Goal: Use online tool/utility: Utilize a website feature to perform a specific function

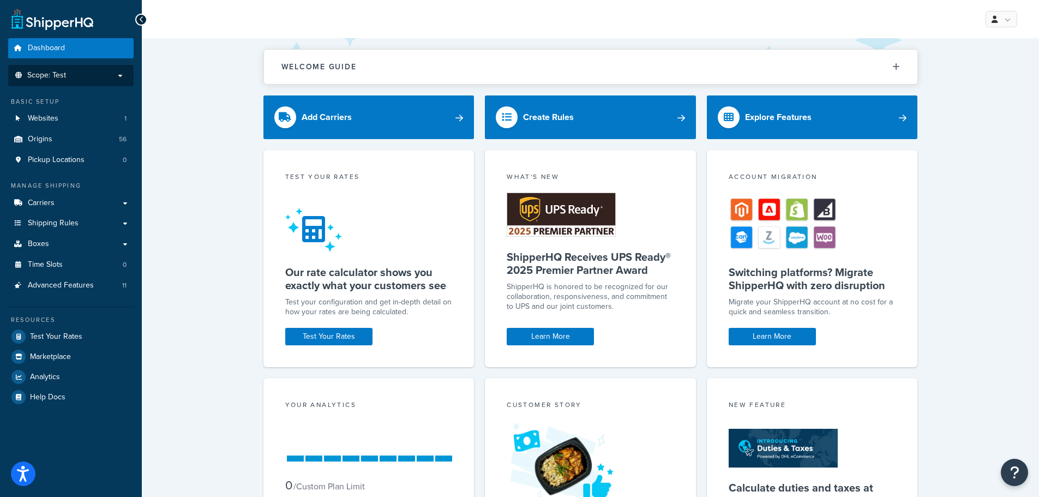
click at [70, 71] on p "Scope: Test" at bounding box center [71, 75] width 116 height 9
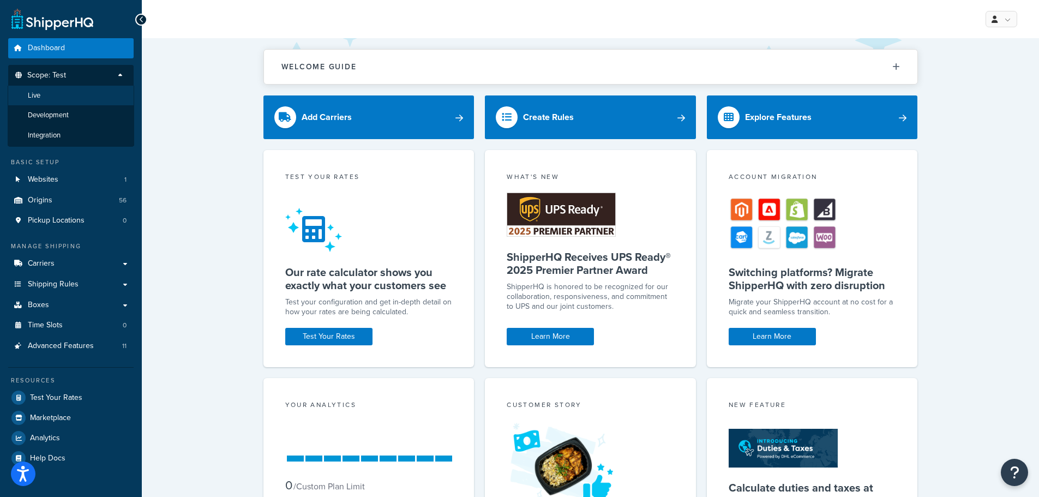
click at [55, 97] on li "Live" at bounding box center [71, 96] width 127 height 20
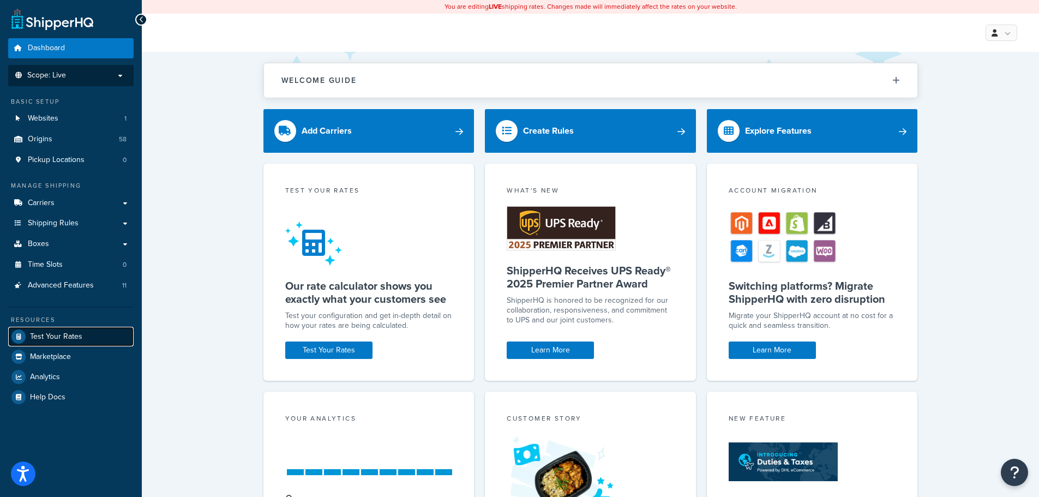
click at [57, 341] on span "Test Your Rates" at bounding box center [56, 336] width 52 height 9
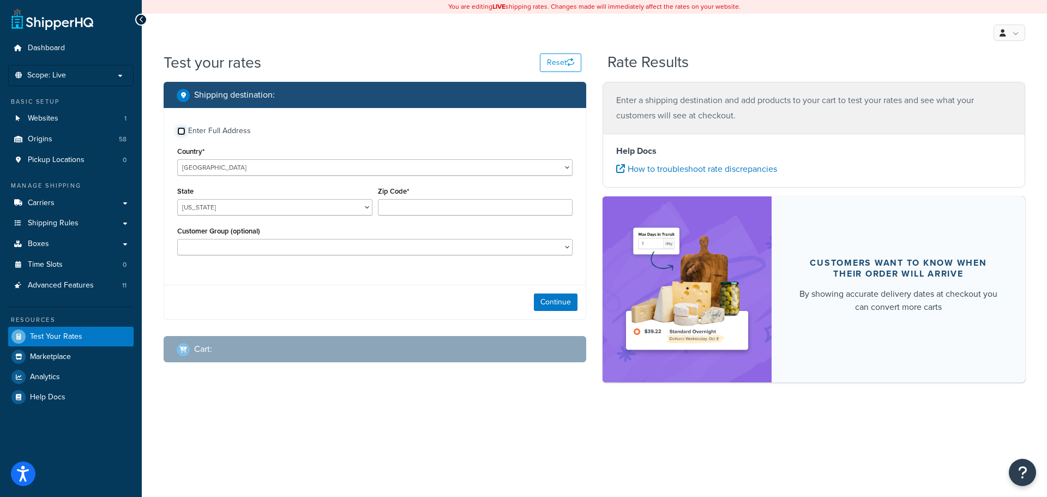
click at [181, 127] on input "Enter Full Address" at bounding box center [181, 131] width 8 height 8
checkbox input "true"
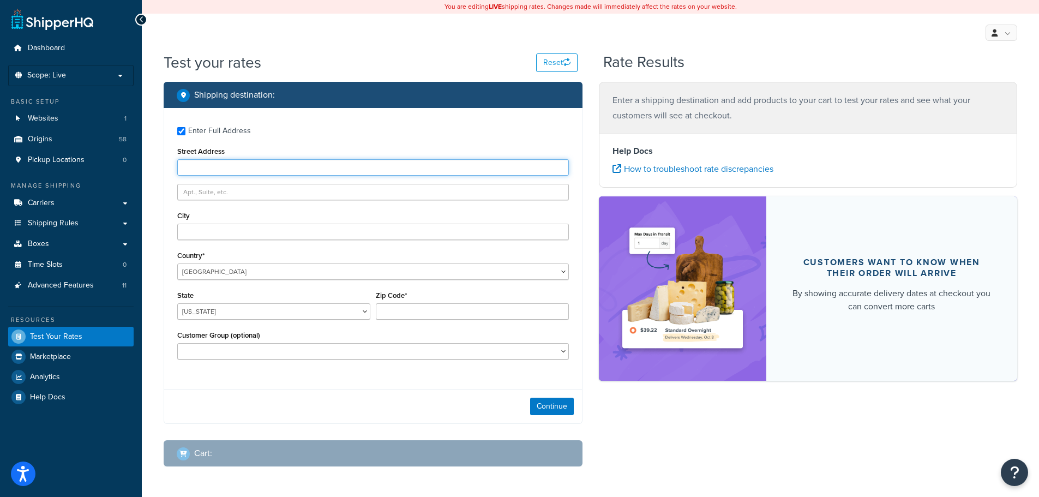
click at [247, 165] on input "Street Address" at bounding box center [373, 167] width 392 height 16
click at [274, 147] on div "Street Address" at bounding box center [373, 160] width 392 height 32
click at [239, 169] on input "Street Address" at bounding box center [373, 167] width 392 height 16
type input "[STREET_ADDRESS]"
click at [689, 443] on div "Shipping destination : Enter Full Address Street Address [STREET_ADDRESS];lton …" at bounding box center [590, 282] width 870 height 401
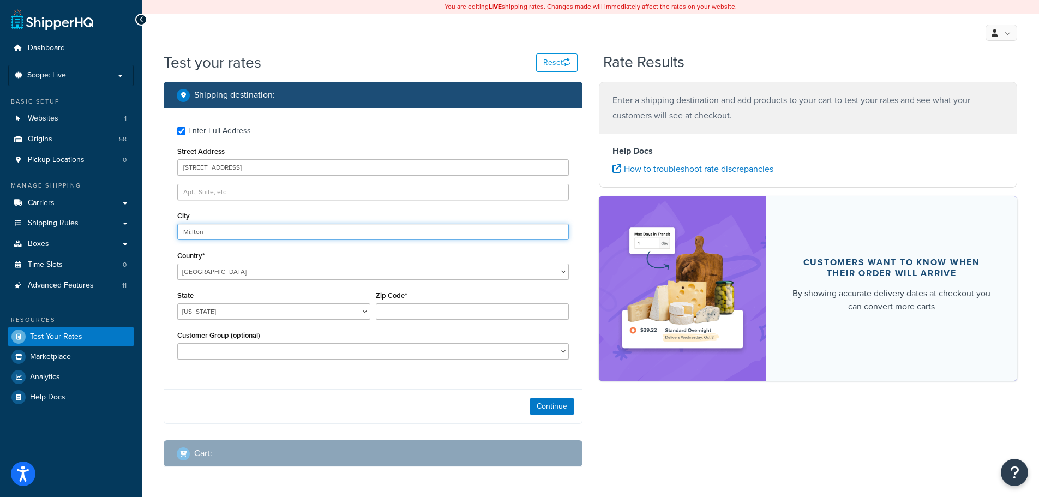
drag, startPoint x: 237, startPoint y: 228, endPoint x: 137, endPoint y: 218, distance: 99.8
click at [137, 218] on div "Dashboard Scope: Live Basic Setup Websites 1 Origins 58 Pickup Locations 0 Mana…" at bounding box center [519, 269] width 1039 height 538
type input "[PERSON_NAME]"
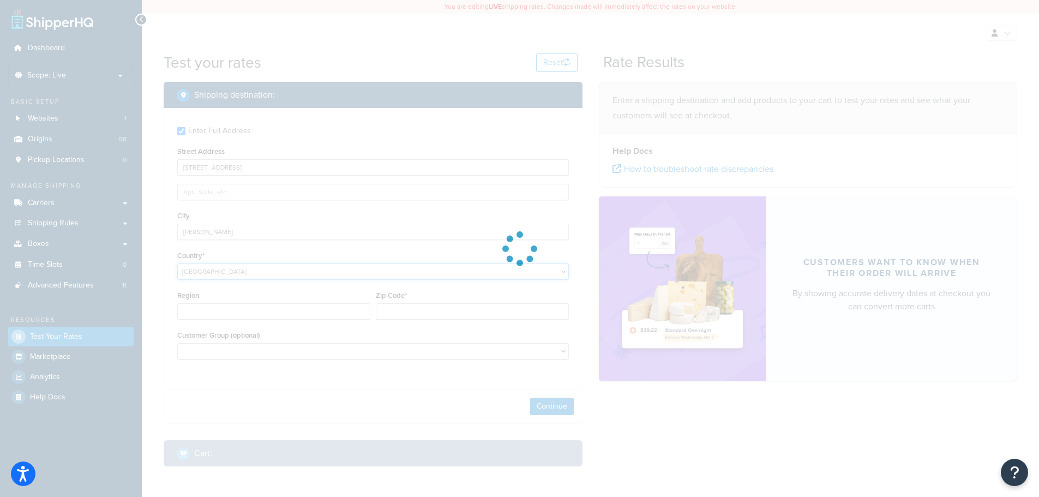
select select "CA"
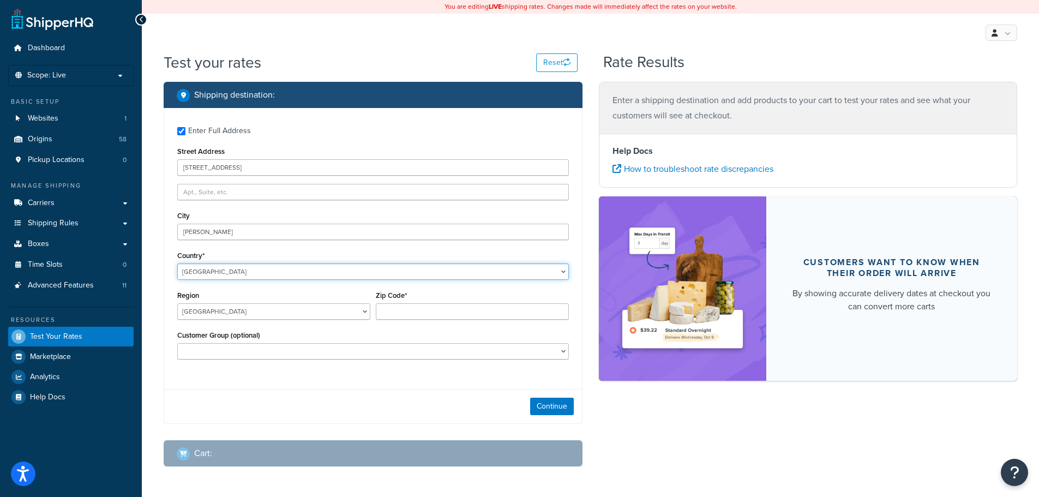
select select "KH"
type input "AB"
select select "CA"
click at [261, 311] on select "[GEOGRAPHIC_DATA] [GEOGRAPHIC_DATA] [GEOGRAPHIC_DATA] [GEOGRAPHIC_DATA] [GEOGRA…" at bounding box center [273, 311] width 193 height 16
select select "ON"
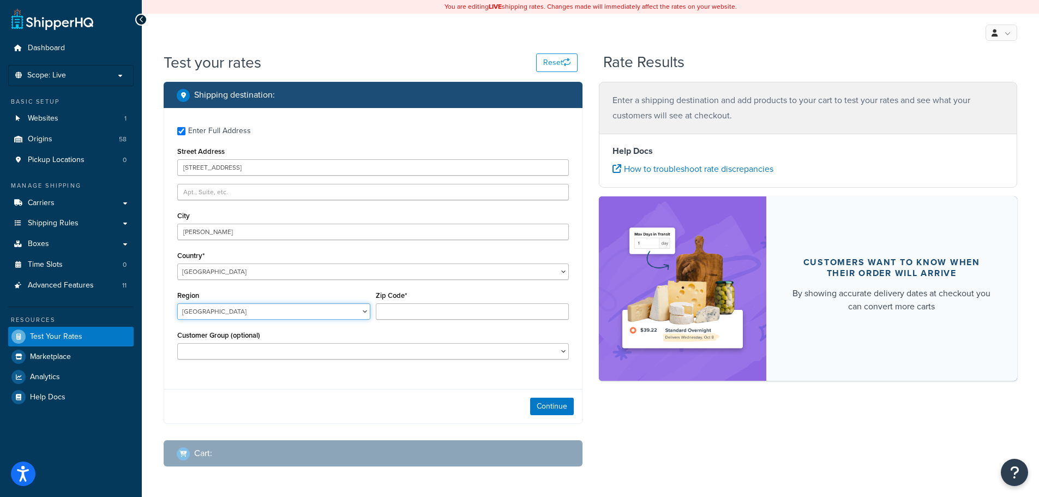
click at [177, 304] on select "[GEOGRAPHIC_DATA] [GEOGRAPHIC_DATA] [GEOGRAPHIC_DATA] [GEOGRAPHIC_DATA] [GEOGRA…" at bounding box center [273, 311] width 193 height 16
click at [429, 316] on input "Zip Code*" at bounding box center [472, 311] width 193 height 16
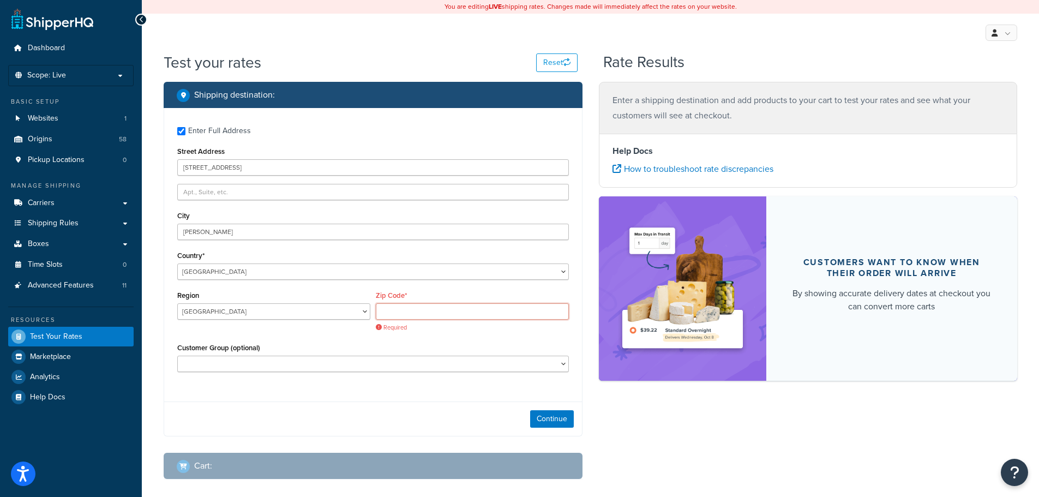
click at [452, 316] on input "Zip Code*" at bounding box center [472, 311] width 193 height 16
paste input "L9T 4C8"
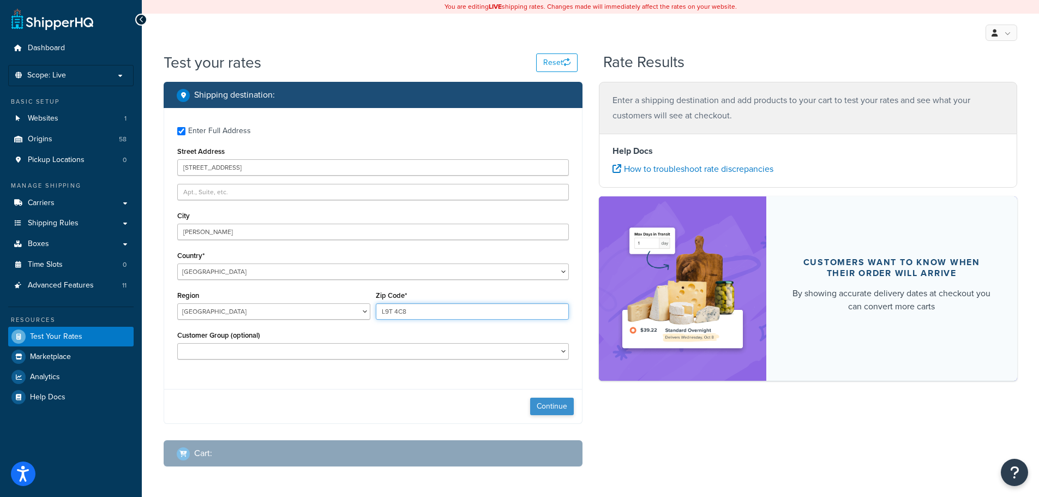
type input "L9T 4C8"
click at [564, 409] on button "Continue" at bounding box center [552, 406] width 44 height 17
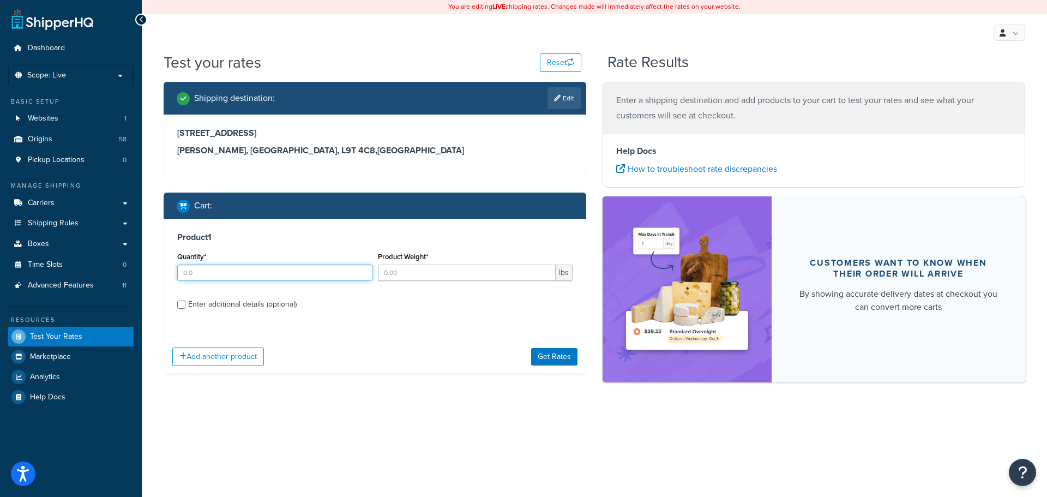
click at [221, 272] on input "Quantity*" at bounding box center [274, 273] width 195 height 16
type input "1"
click at [413, 275] on input "Product Weight*" at bounding box center [467, 273] width 178 height 16
type input "800"
click at [249, 303] on div "Enter additional details (optional)" at bounding box center [242, 304] width 109 height 15
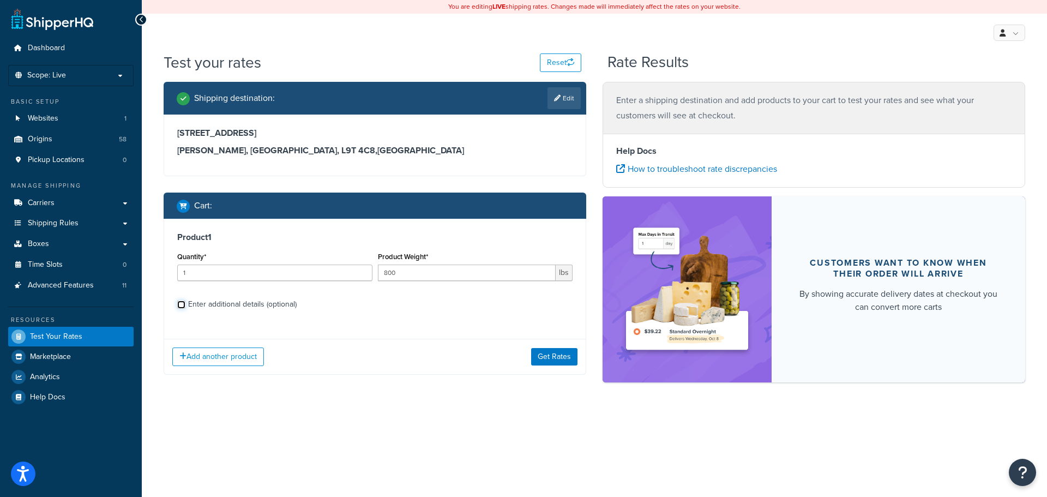
click at [185, 303] on input "Enter additional details (optional)" at bounding box center [181, 305] width 8 height 8
checkbox input "true"
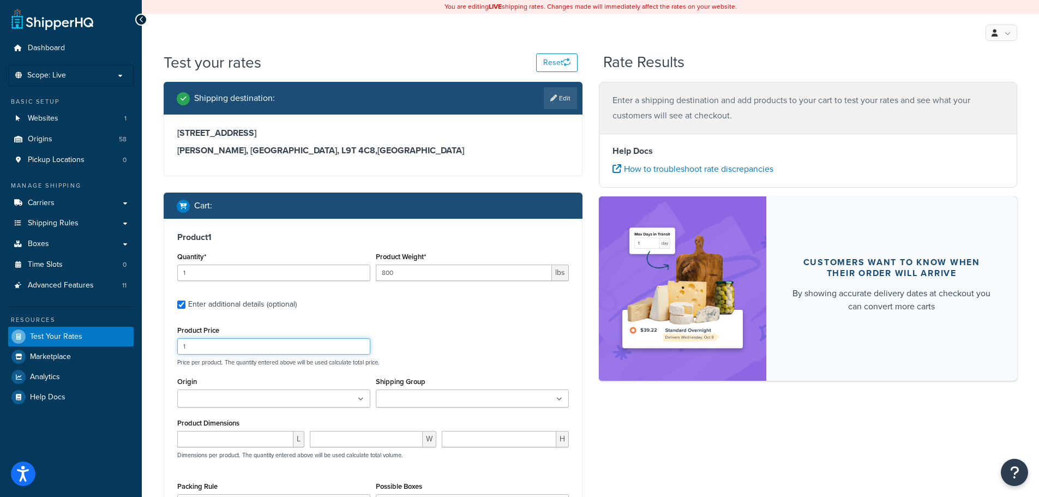
drag, startPoint x: 219, startPoint y: 345, endPoint x: 129, endPoint y: 338, distance: 90.3
click at [129, 338] on div "Dashboard Scope: Live Basic Setup Websites 1 Origins 58 Pickup Locations 0 Mana…" at bounding box center [519, 343] width 1039 height 687
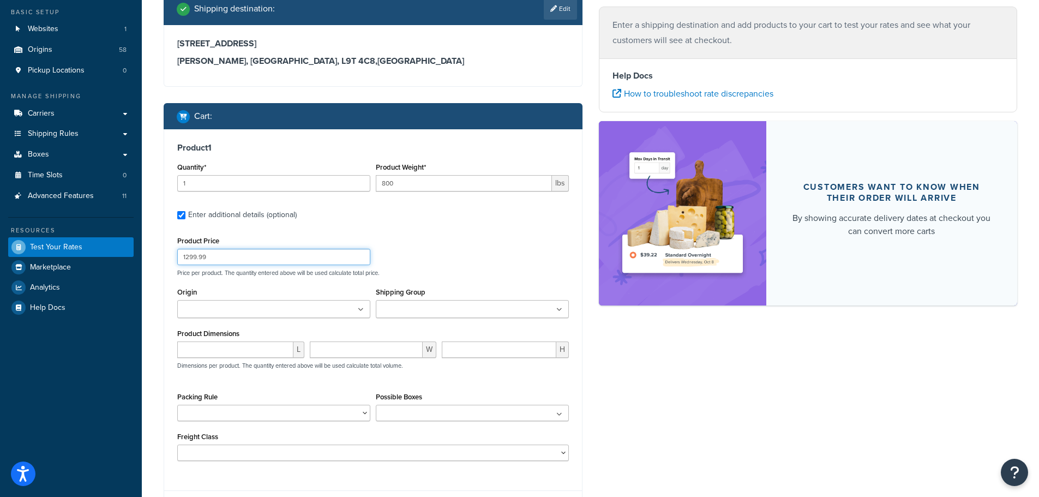
scroll to position [109, 0]
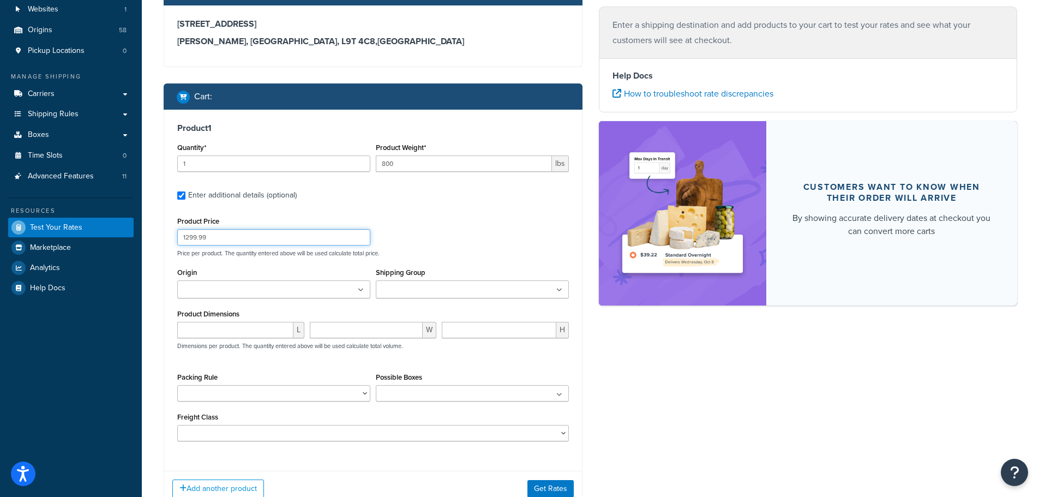
type input "1299.99"
drag, startPoint x: 683, startPoint y: 385, endPoint x: 649, endPoint y: 372, distance: 37.3
click at [683, 385] on div "Shipping destination : Edit [STREET_ADDRESS][PERSON_NAME] Cart : Product 1 Quan…" at bounding box center [590, 248] width 870 height 550
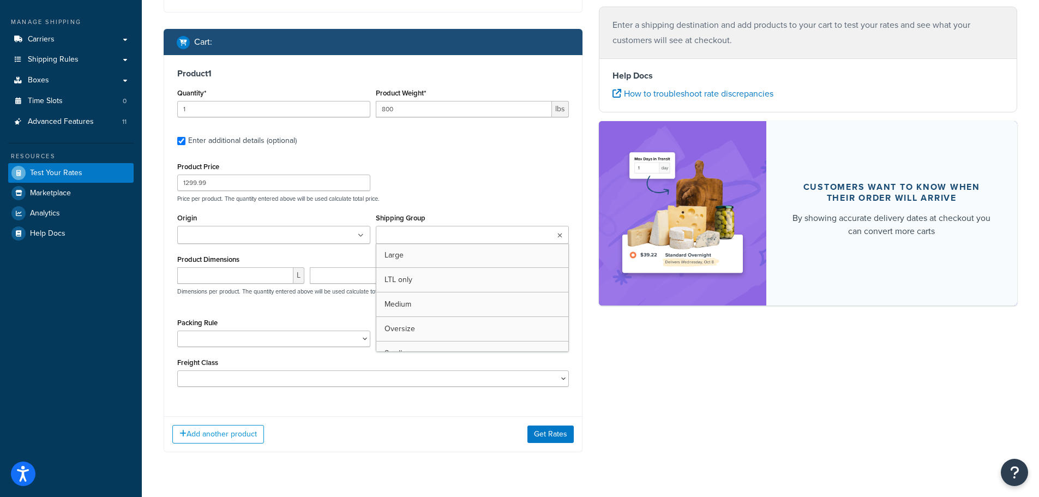
click at [557, 232] on ul at bounding box center [472, 235] width 193 height 18
click at [535, 184] on div "Product Price 1299.99 Price per product. The quantity entered above will be use…" at bounding box center [373, 180] width 397 height 43
click at [220, 273] on input "number" at bounding box center [235, 275] width 116 height 16
type input "83"
type input "22"
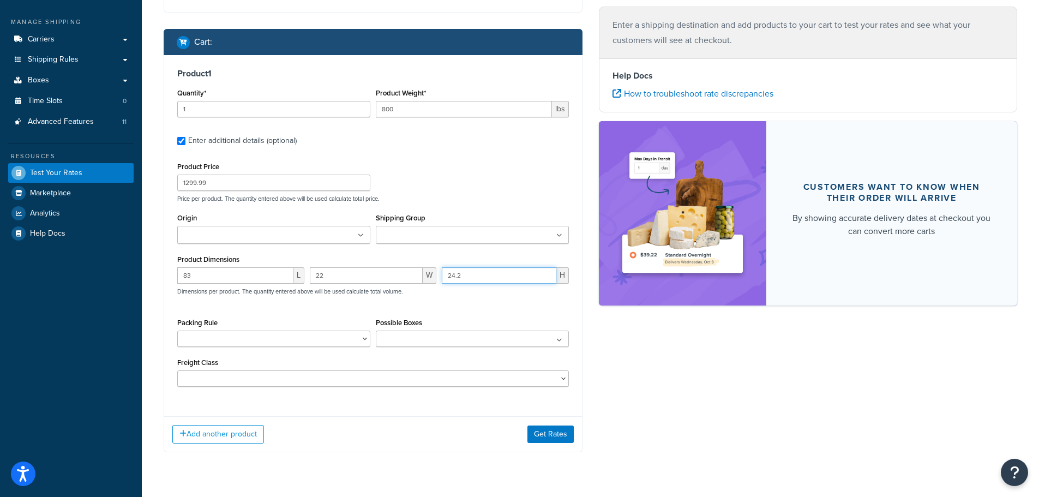
type input "24.2"
click at [553, 379] on select "50 55 60 65 70 77.5 85 92.5 100 110 125 150 175 200 250 300 400 500" at bounding box center [373, 378] width 392 height 16
click at [415, 452] on div "Add another product Get Rates" at bounding box center [373, 433] width 418 height 35
click at [548, 439] on button "Get Rates" at bounding box center [550, 433] width 46 height 17
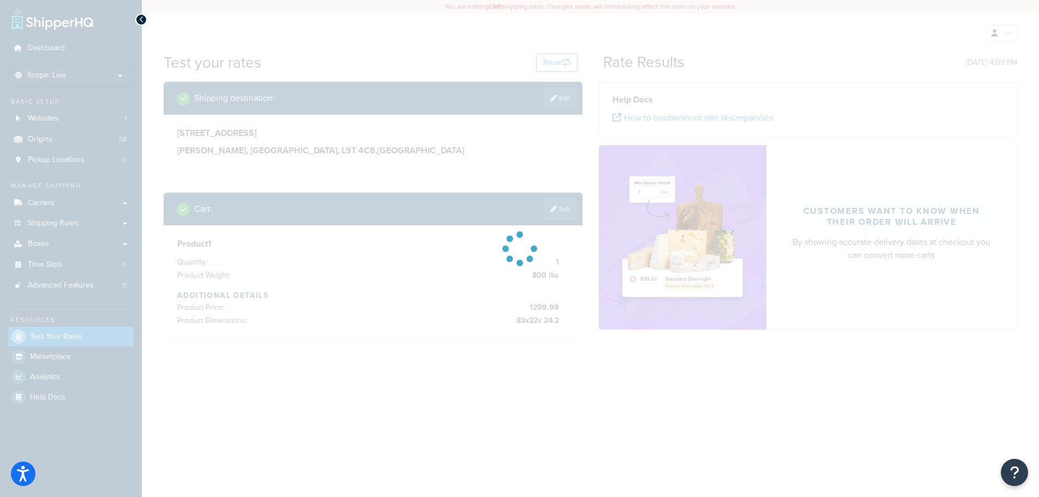
scroll to position [0, 0]
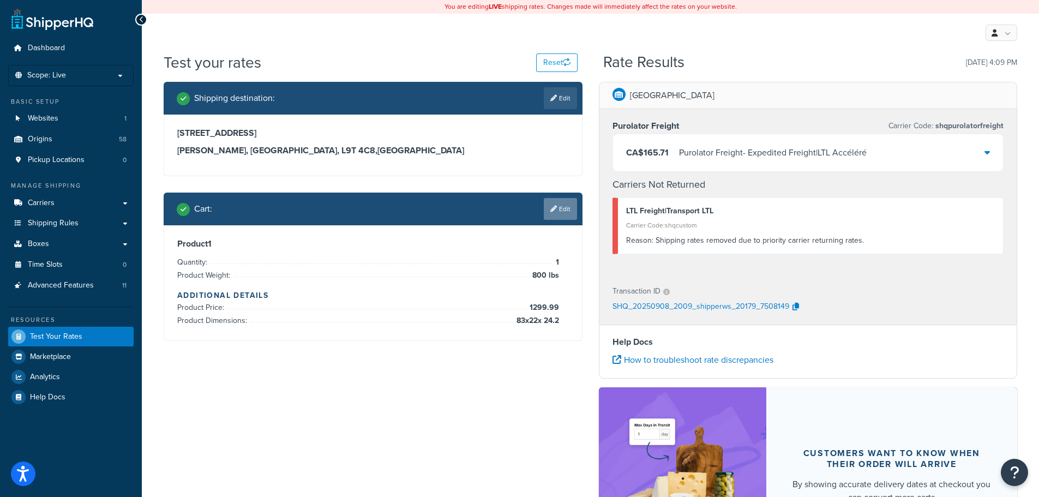
click at [557, 209] on link "Edit" at bounding box center [560, 209] width 33 height 22
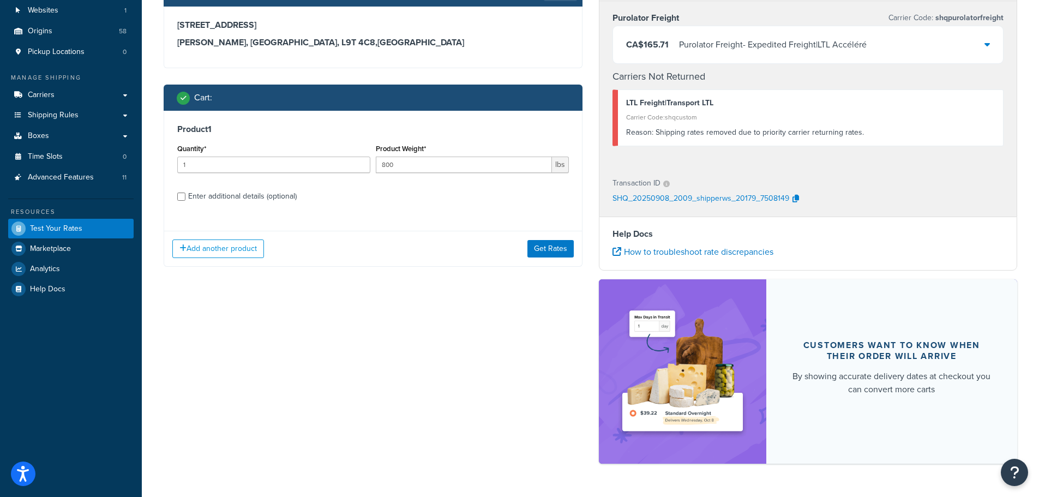
scroll to position [109, 0]
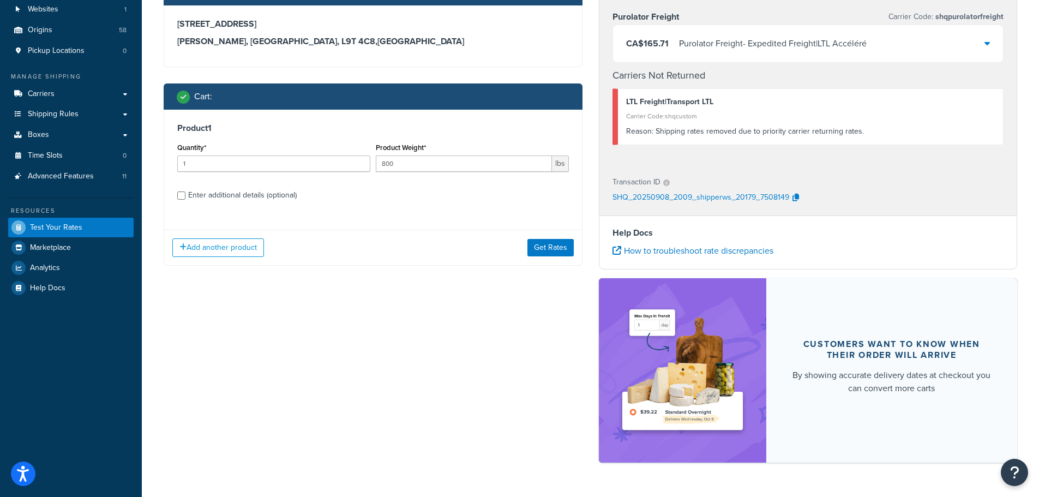
click at [256, 192] on div "Enter additional details (optional)" at bounding box center [242, 195] width 109 height 15
click at [185, 192] on input "Enter additional details (optional)" at bounding box center [181, 195] width 8 height 8
checkbox input "true"
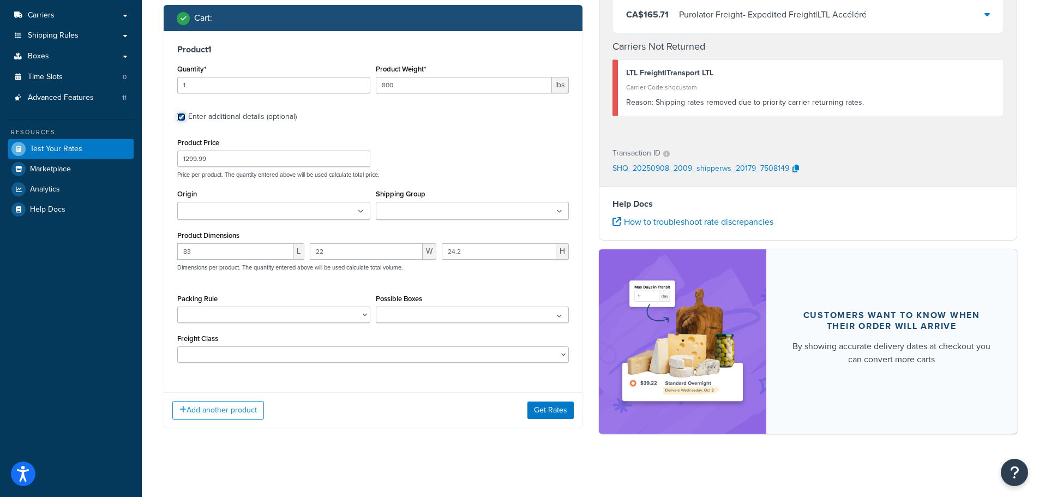
scroll to position [191, 0]
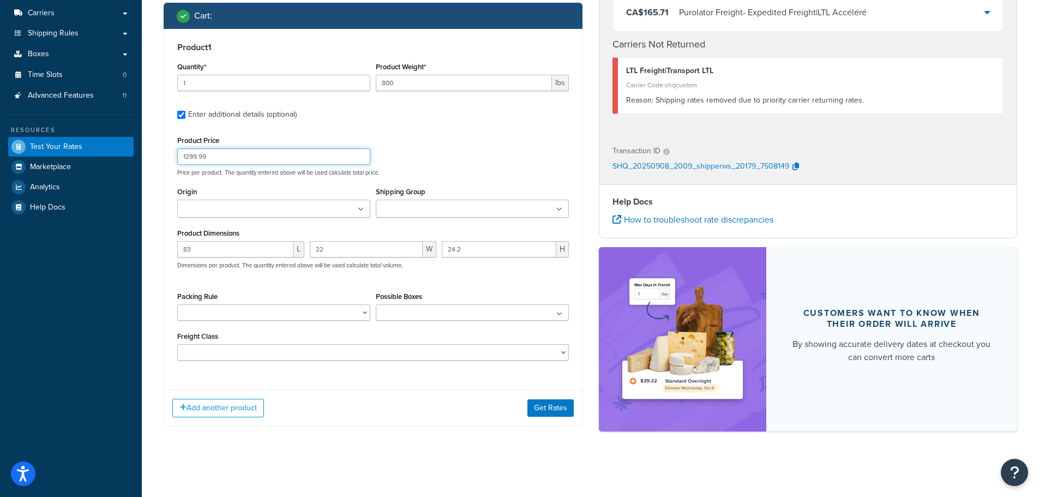
drag, startPoint x: 301, startPoint y: 160, endPoint x: 16, endPoint y: 155, distance: 284.8
click at [16, 155] on div "Dashboard Scope: Live Basic Setup Websites 1 Origins 58 Pickup Locations 0 Mana…" at bounding box center [519, 153] width 1039 height 687
type input "1"
click at [556, 407] on button "Get Rates" at bounding box center [550, 407] width 46 height 17
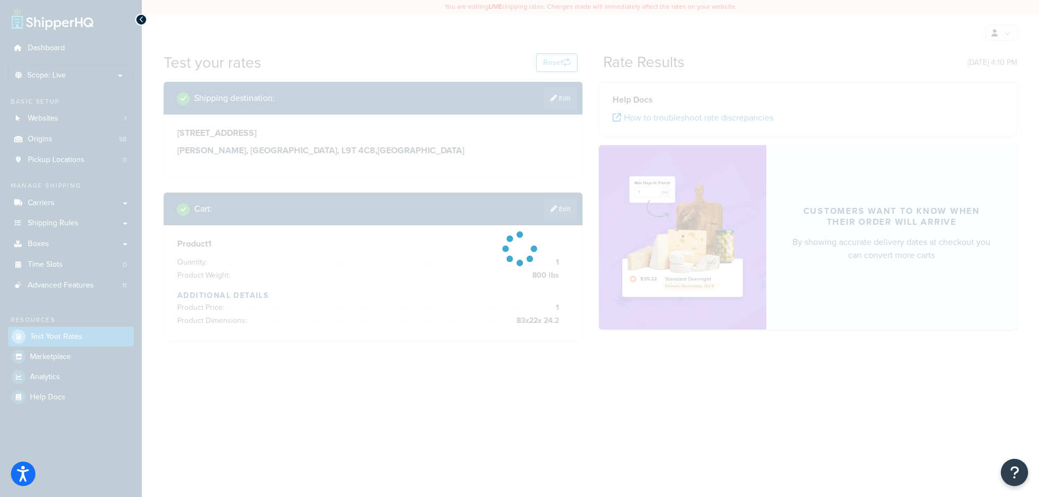
scroll to position [0, 0]
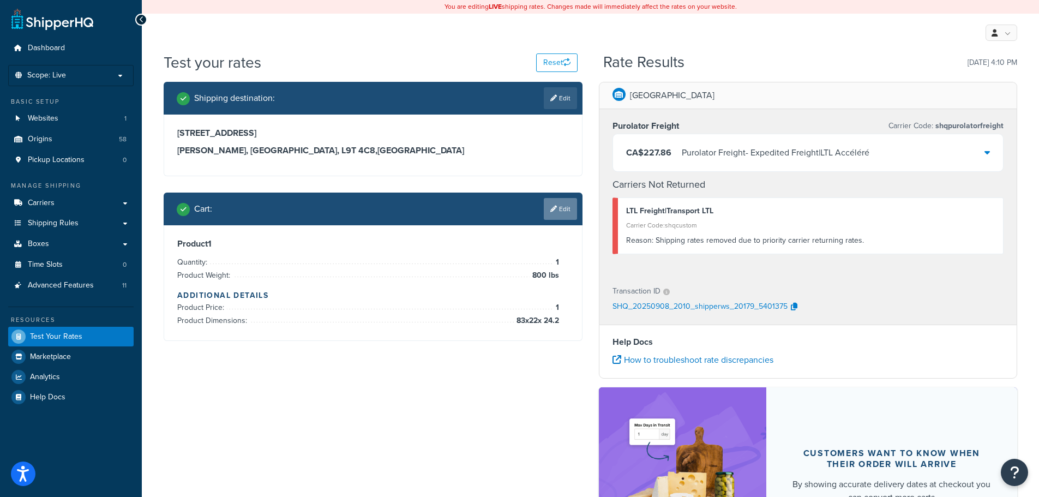
click at [560, 213] on link "Edit" at bounding box center [560, 209] width 33 height 22
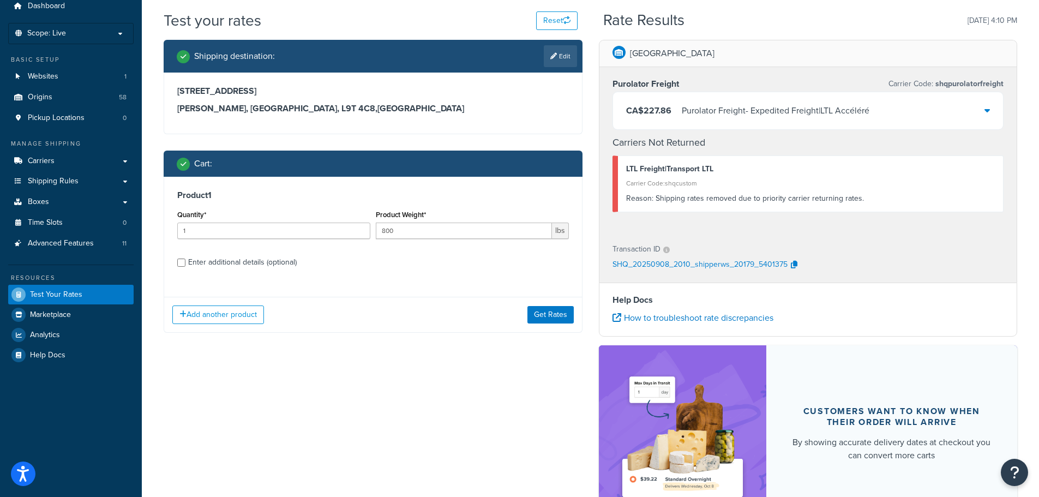
scroll to position [55, 0]
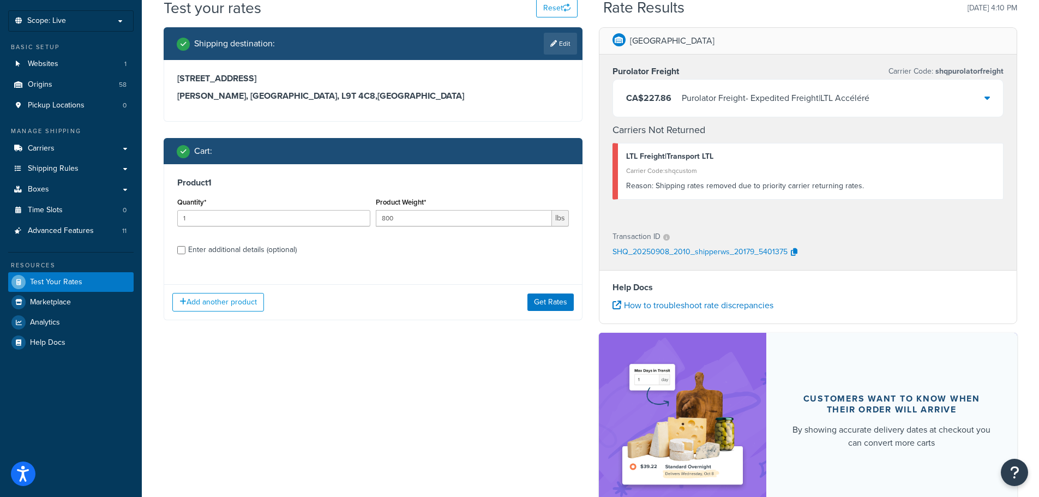
click at [264, 249] on div "Enter additional details (optional)" at bounding box center [242, 249] width 109 height 15
click at [185, 249] on input "Enter additional details (optional)" at bounding box center [181, 250] width 8 height 8
checkbox input "true"
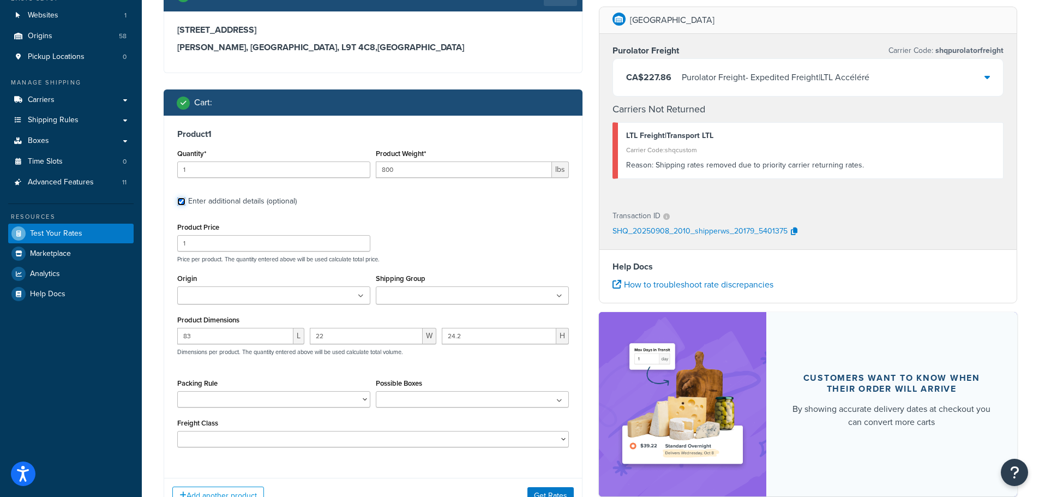
scroll to position [152, 0]
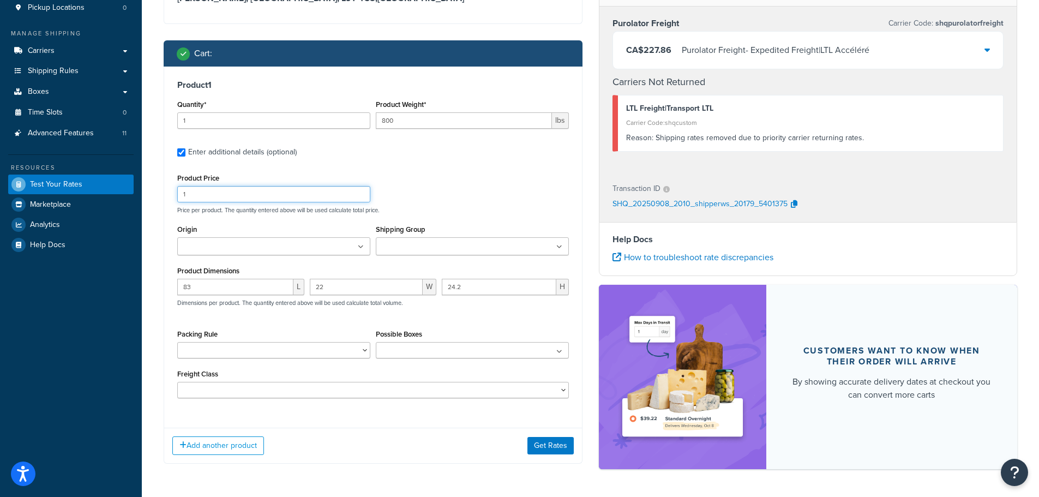
click at [160, 188] on div "Shipping destination : Edit [STREET_ADDRESS][PERSON_NAME] Cart : Product 1 Quan…" at bounding box center [372, 205] width 435 height 550
type input "1299.99"
click at [541, 446] on button "Get Rates" at bounding box center [550, 445] width 46 height 17
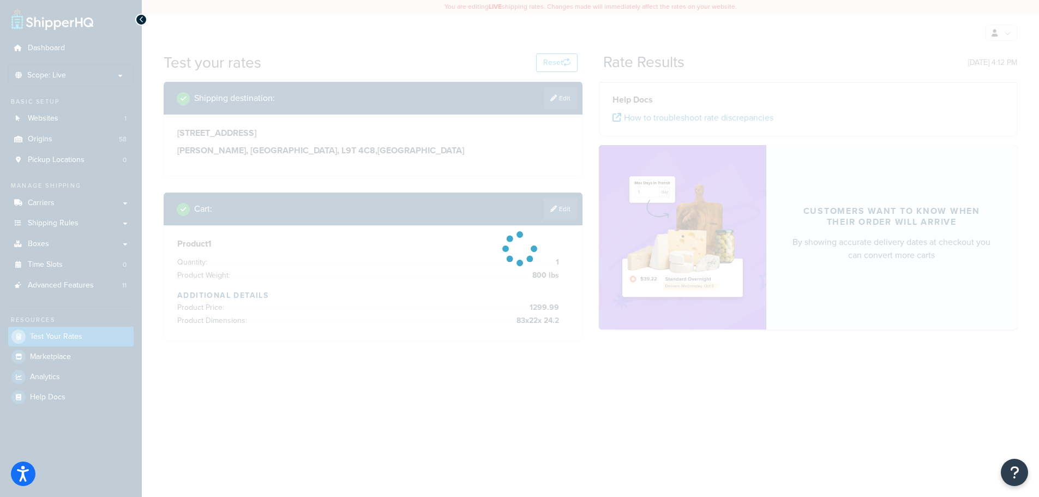
scroll to position [0, 0]
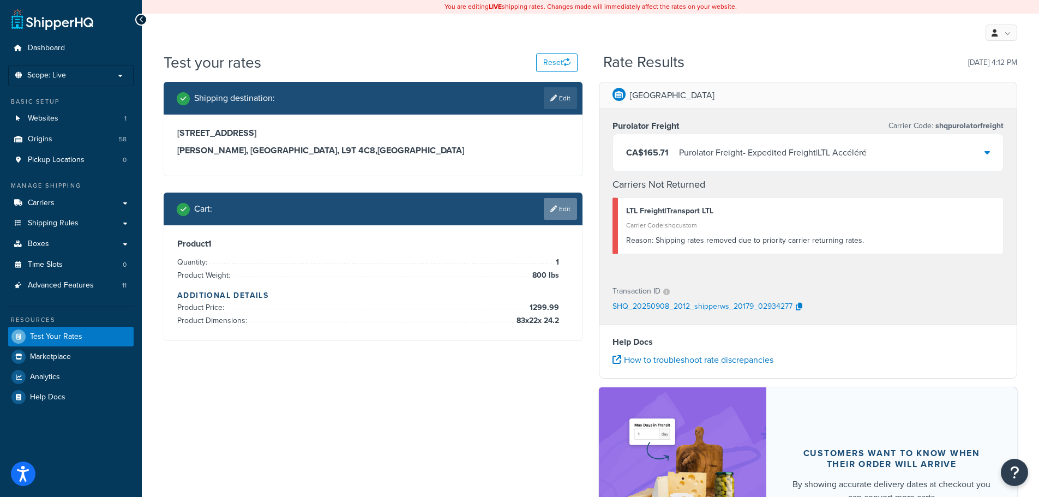
click at [554, 207] on icon at bounding box center [553, 209] width 7 height 7
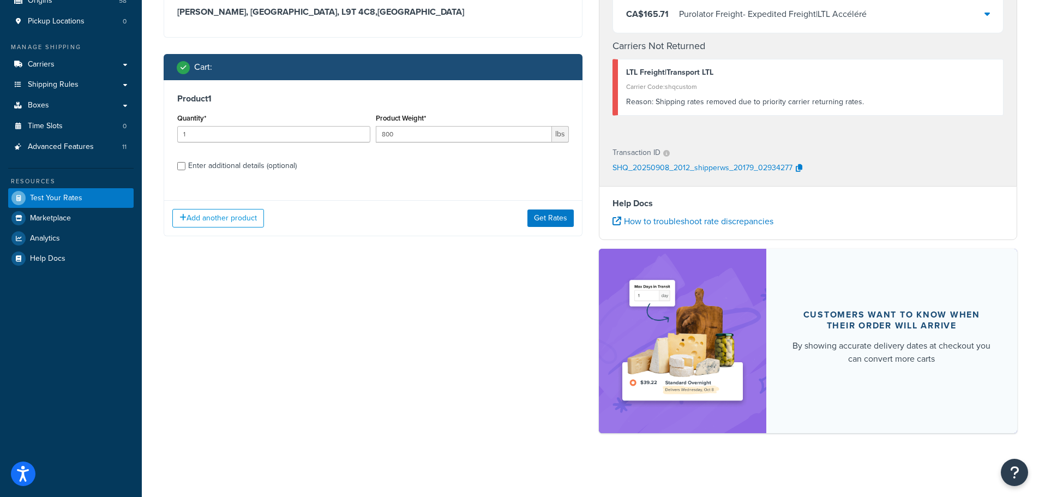
scroll to position [140, 0]
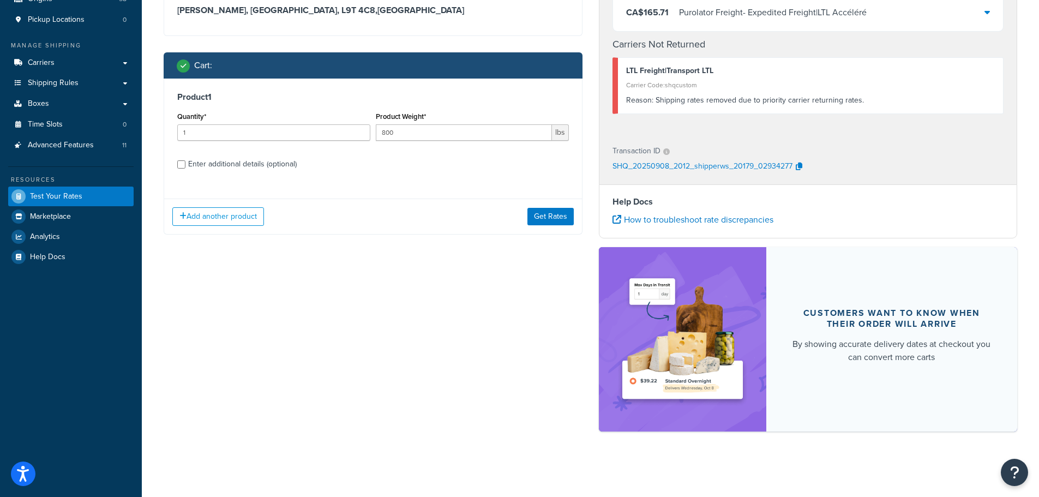
click at [223, 169] on div "Enter additional details (optional)" at bounding box center [242, 164] width 109 height 15
click at [185, 169] on input "Enter additional details (optional)" at bounding box center [181, 164] width 8 height 8
checkbox input "true"
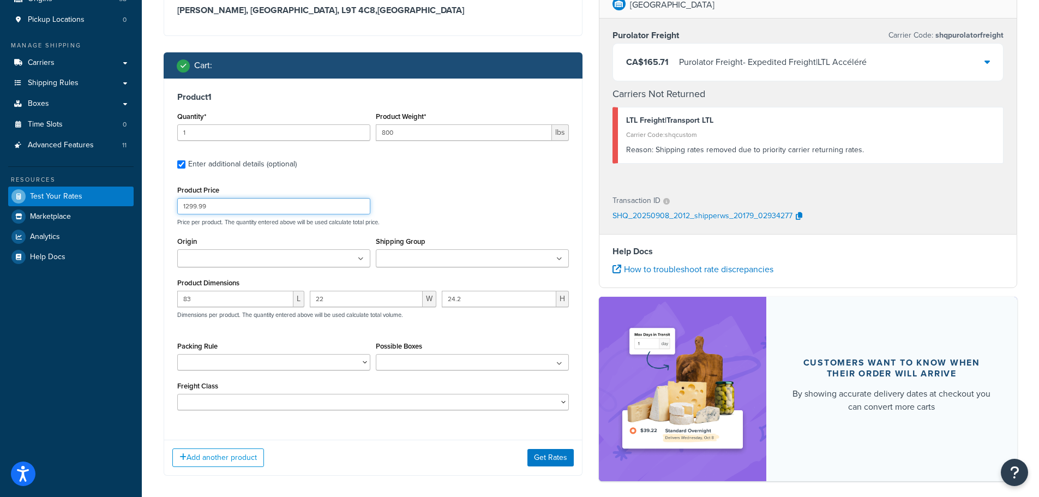
drag, startPoint x: 226, startPoint y: 204, endPoint x: 119, endPoint y: 204, distance: 106.4
click at [119, 204] on div "Dashboard Scope: Live Basic Setup Websites 1 Origins 58 Pickup Locations 0 Mana…" at bounding box center [519, 203] width 1039 height 687
type input "10"
click at [543, 459] on button "Get Rates" at bounding box center [550, 457] width 46 height 17
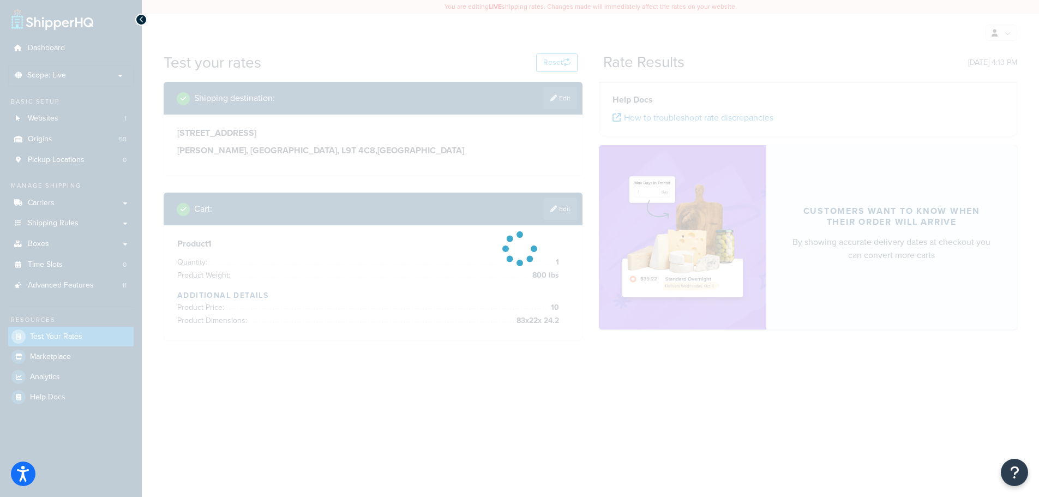
scroll to position [0, 0]
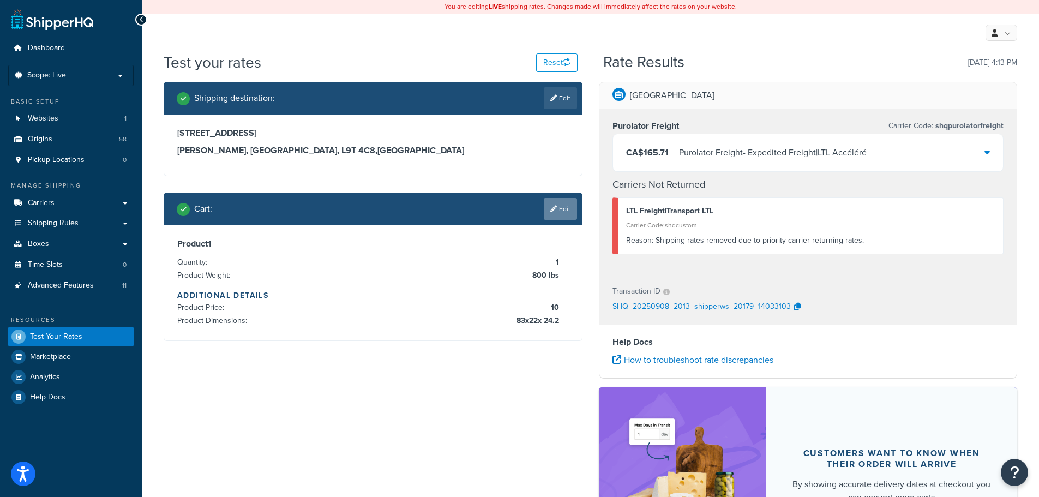
click at [553, 213] on link "Edit" at bounding box center [560, 209] width 33 height 22
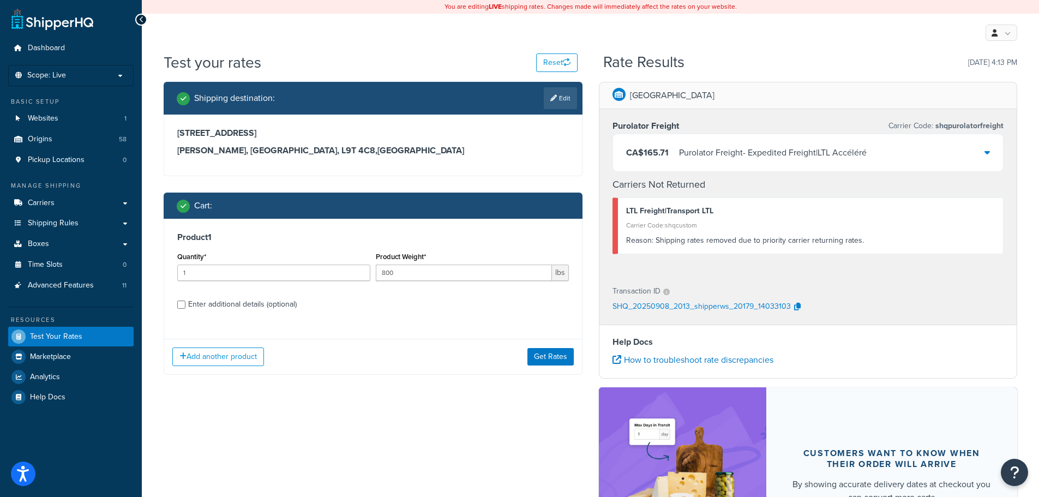
click at [274, 307] on div "Enter additional details (optional)" at bounding box center [242, 304] width 109 height 15
click at [185, 307] on input "Enter additional details (optional)" at bounding box center [181, 305] width 8 height 8
checkbox input "true"
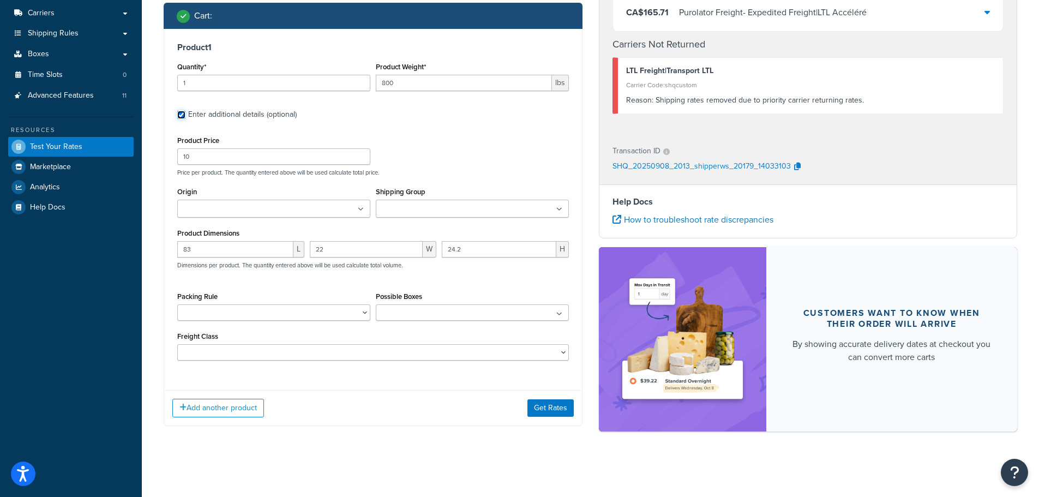
scroll to position [191, 0]
drag, startPoint x: 151, startPoint y: 155, endPoint x: 110, endPoint y: 154, distance: 40.9
click at [110, 154] on div "Dashboard Scope: Live Basic Setup Websites 1 Origins 58 Pickup Locations 0 Mana…" at bounding box center [519, 153] width 1039 height 687
type input "2"
click at [553, 413] on button "Get Rates" at bounding box center [550, 407] width 46 height 17
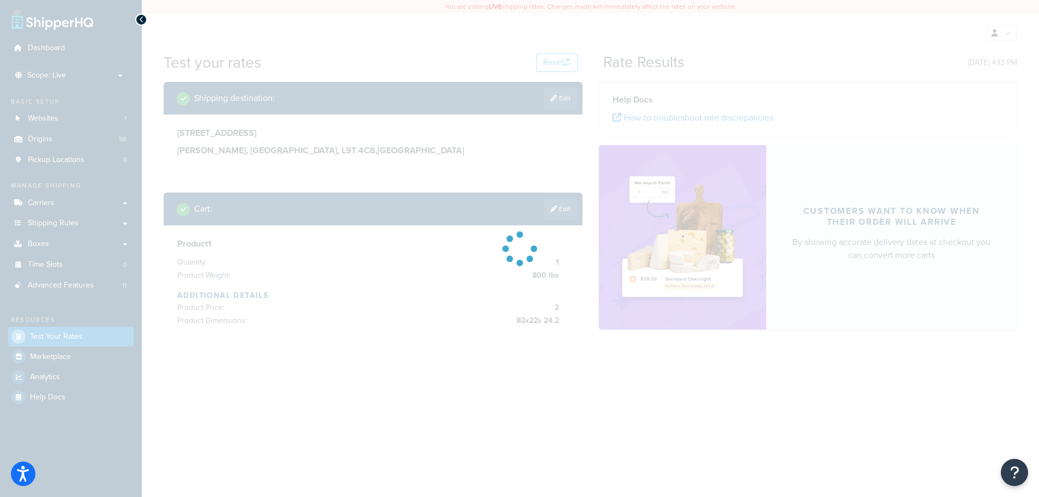
scroll to position [0, 0]
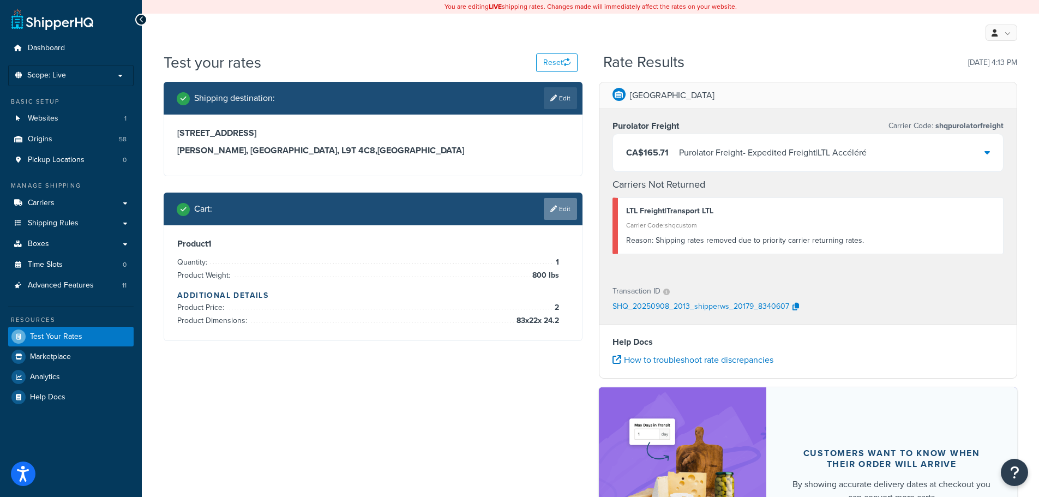
click at [550, 207] on icon at bounding box center [553, 209] width 7 height 7
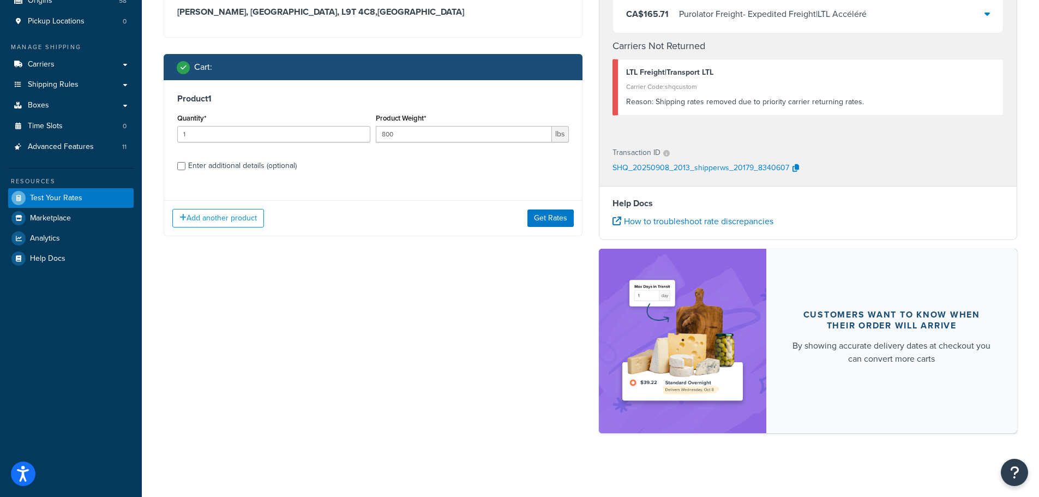
scroll to position [140, 0]
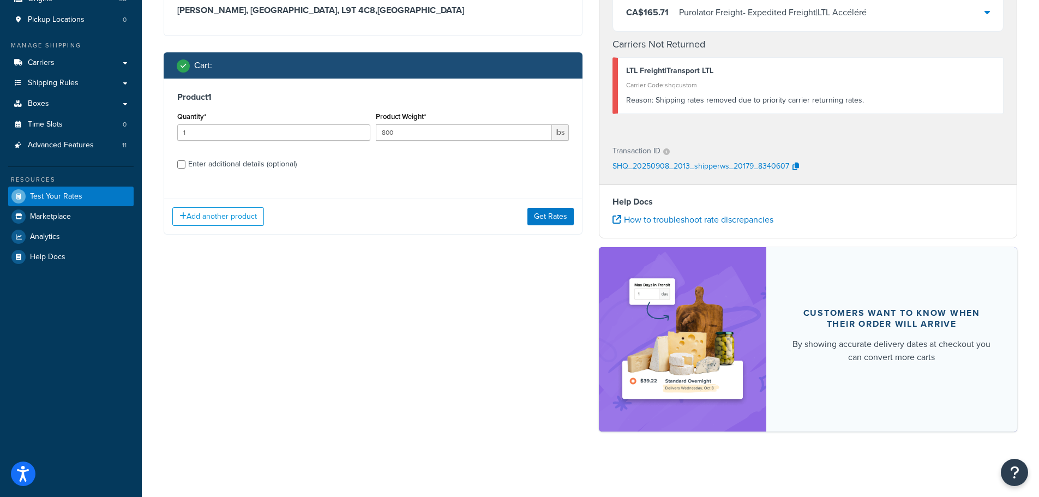
click at [256, 165] on div "Enter additional details (optional)" at bounding box center [242, 164] width 109 height 15
click at [185, 165] on input "Enter additional details (optional)" at bounding box center [181, 164] width 8 height 8
checkbox input "true"
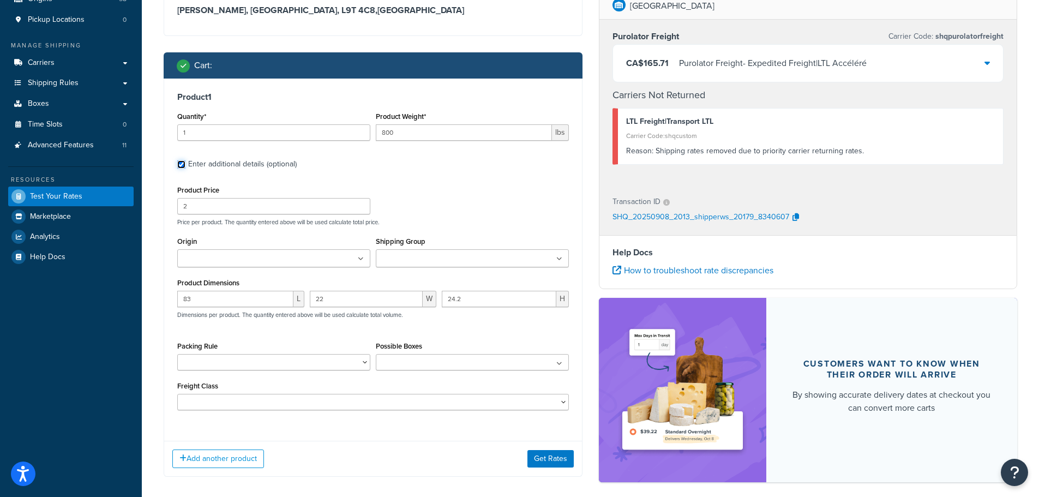
scroll to position [142, 0]
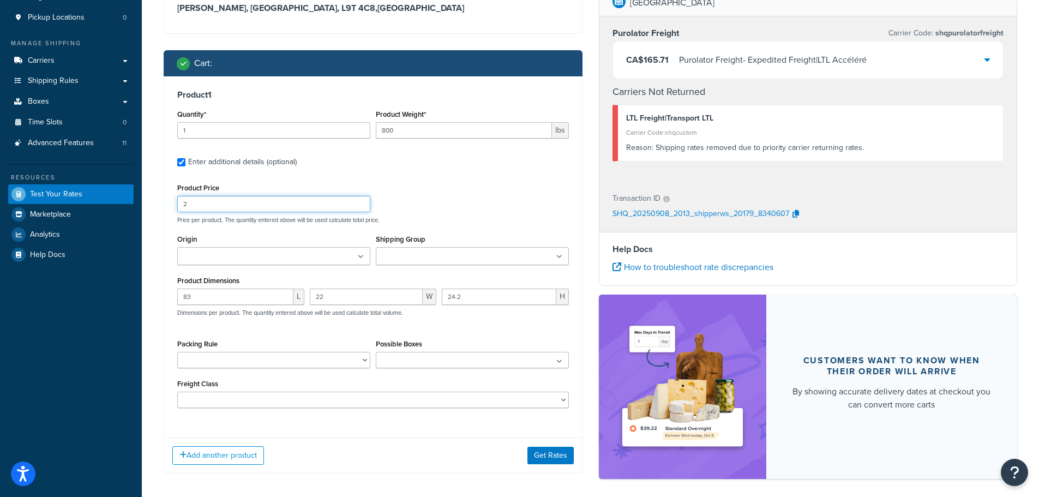
drag, startPoint x: 183, startPoint y: 201, endPoint x: 119, endPoint y: 191, distance: 65.0
click at [119, 191] on div "Dashboard Scope: Live Basic Setup Websites 1 Origins 58 Pickup Locations 0 Mana…" at bounding box center [519, 201] width 1039 height 687
type input "1"
click at [573, 466] on div "Add another product Get Rates" at bounding box center [373, 454] width 418 height 35
click at [556, 460] on button "Get Rates" at bounding box center [550, 455] width 46 height 17
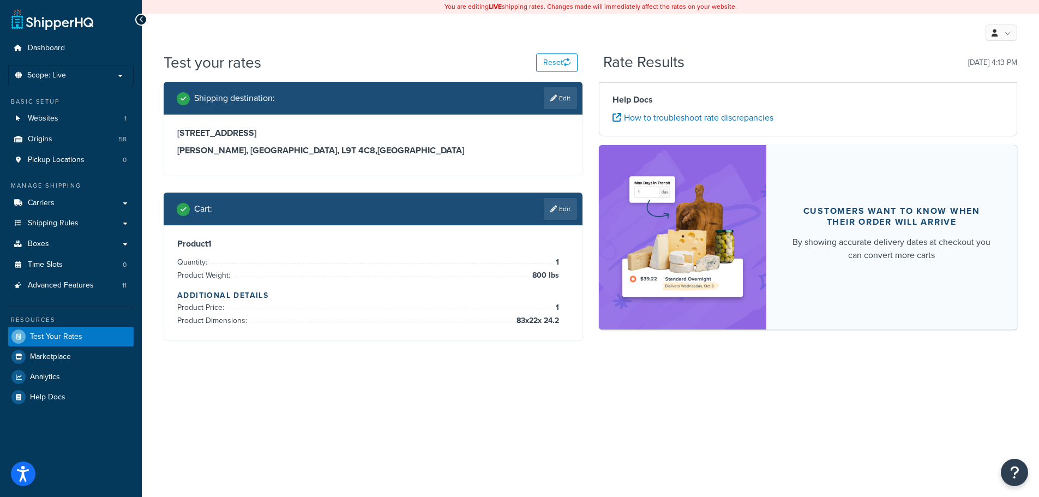
scroll to position [0, 0]
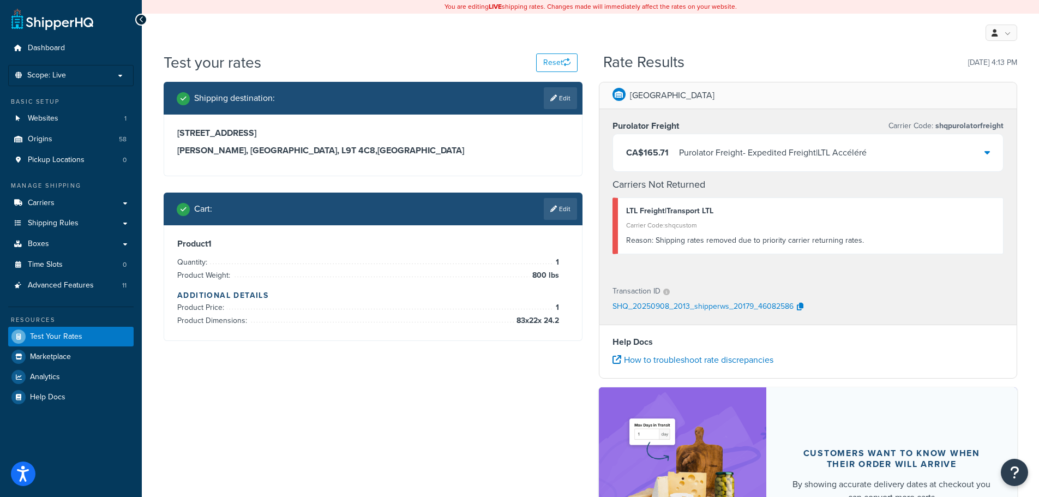
click at [592, 247] on div "Burlington Purolator Freight Carrier Code: shqpurolatorfreight [GEOGRAPHIC_DATA…" at bounding box center [808, 332] width 435 height 501
click at [561, 210] on link "Edit" at bounding box center [560, 209] width 33 height 22
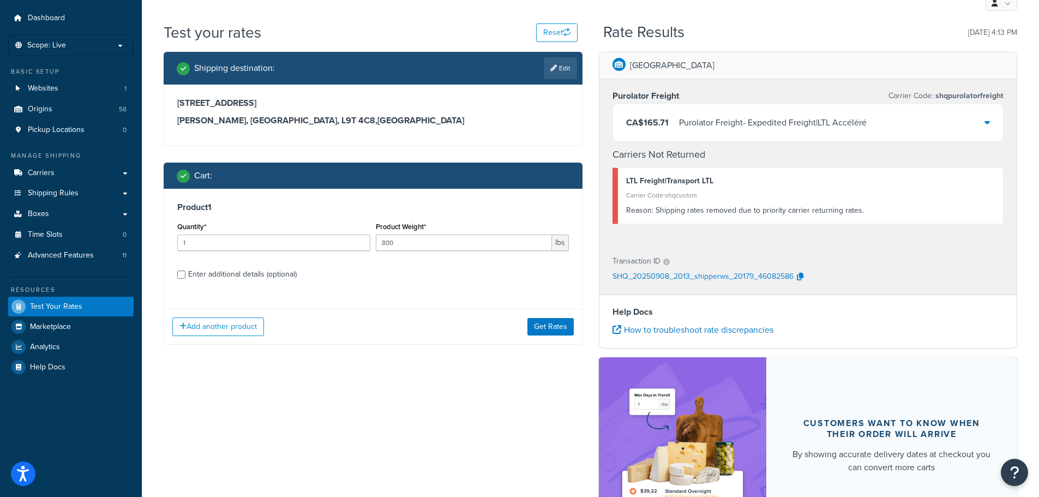
scroll to position [55, 0]
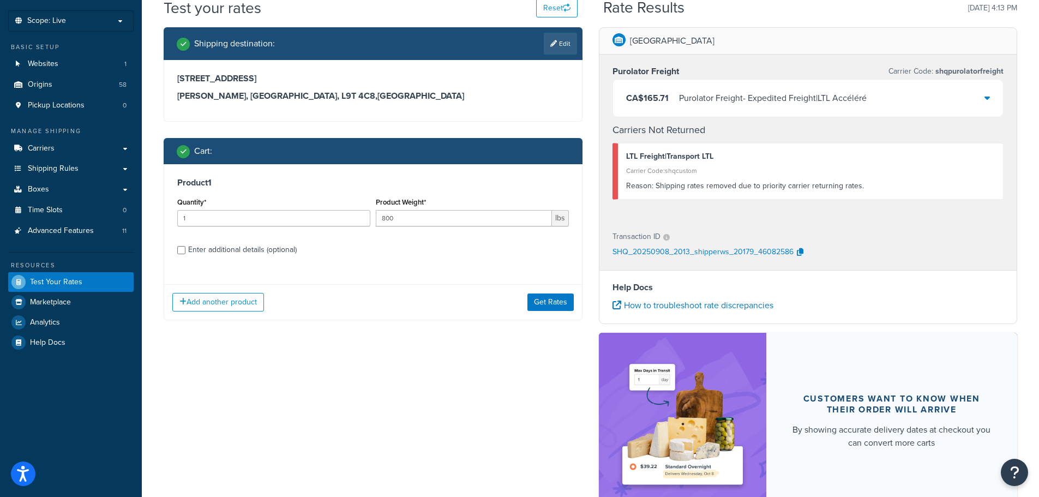
click at [238, 251] on div "Enter additional details (optional)" at bounding box center [242, 249] width 109 height 15
click at [185, 251] on input "Enter additional details (optional)" at bounding box center [181, 250] width 8 height 8
checkbox input "true"
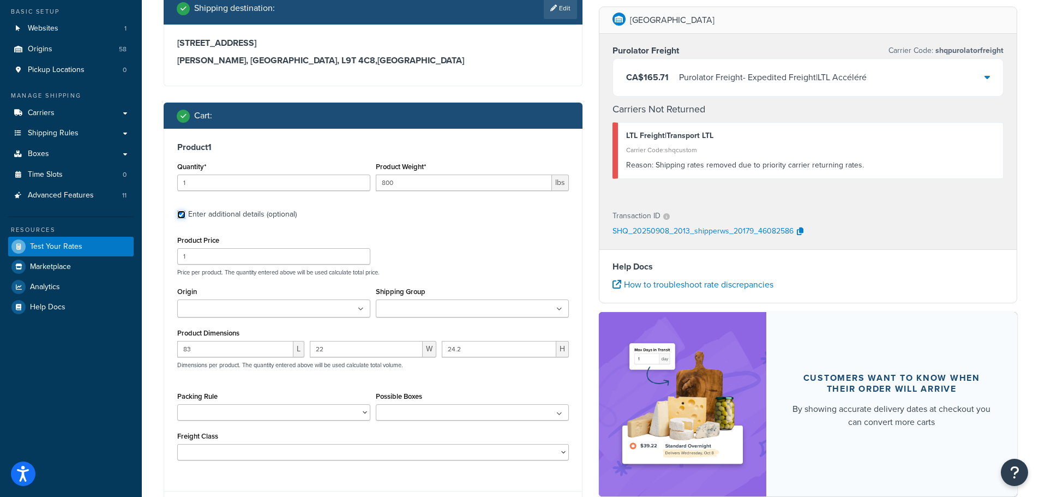
scroll to position [109, 0]
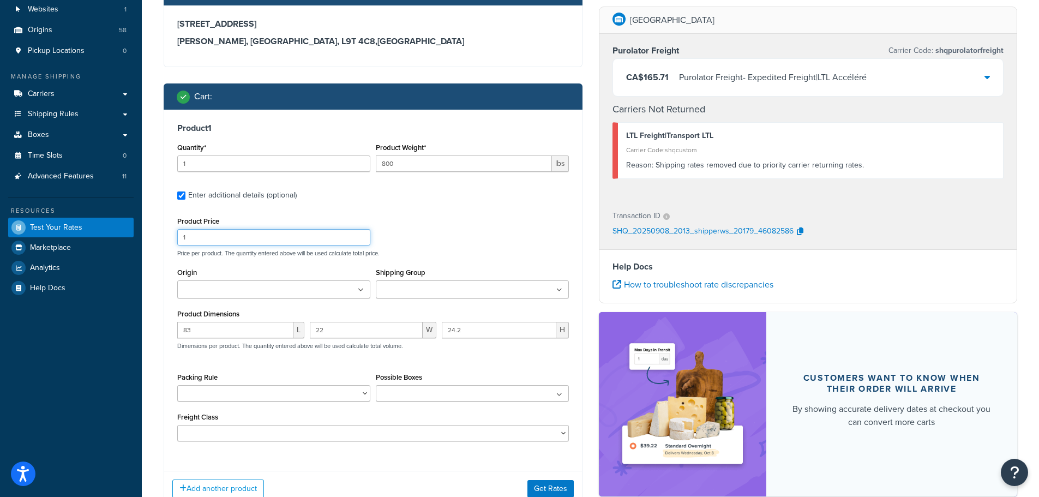
drag, startPoint x: 207, startPoint y: 235, endPoint x: 138, endPoint y: 234, distance: 68.7
click at [139, 235] on div "Dashboard Scope: Live Basic Setup Websites 1 Origins 58 Pickup Locations 0 Mana…" at bounding box center [519, 234] width 1039 height 687
click at [556, 217] on div "Product Price Price per product. The quantity entered above will be used calcul…" at bounding box center [373, 235] width 397 height 43
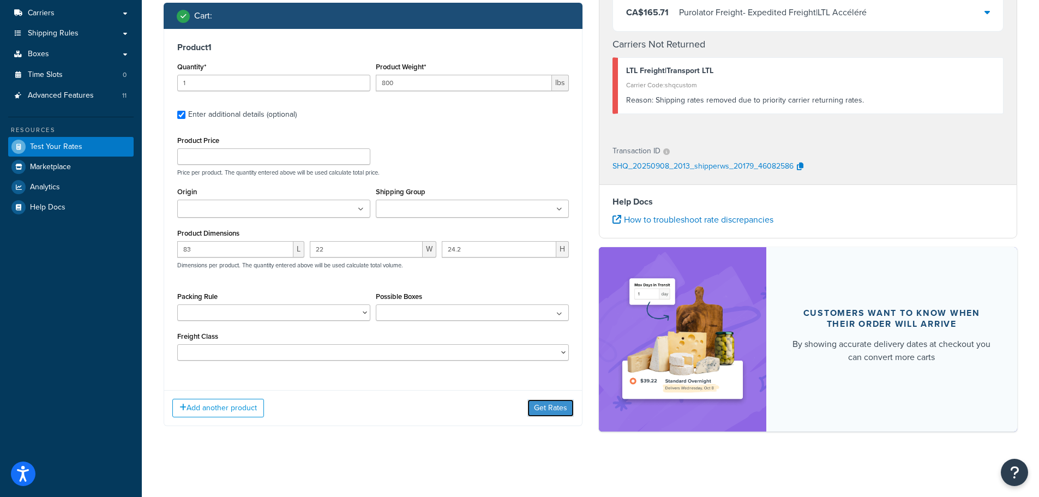
click at [559, 410] on button "Get Rates" at bounding box center [550, 407] width 46 height 17
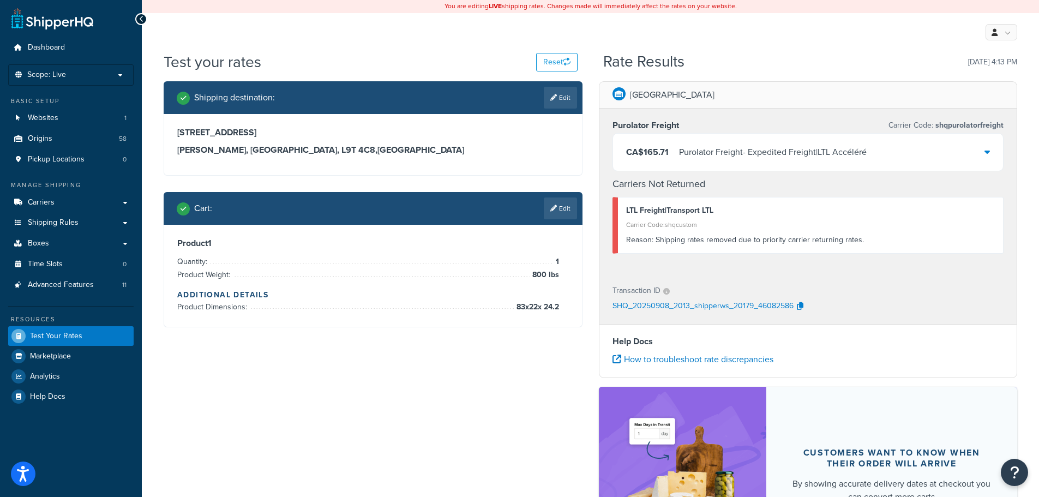
scroll to position [0, 0]
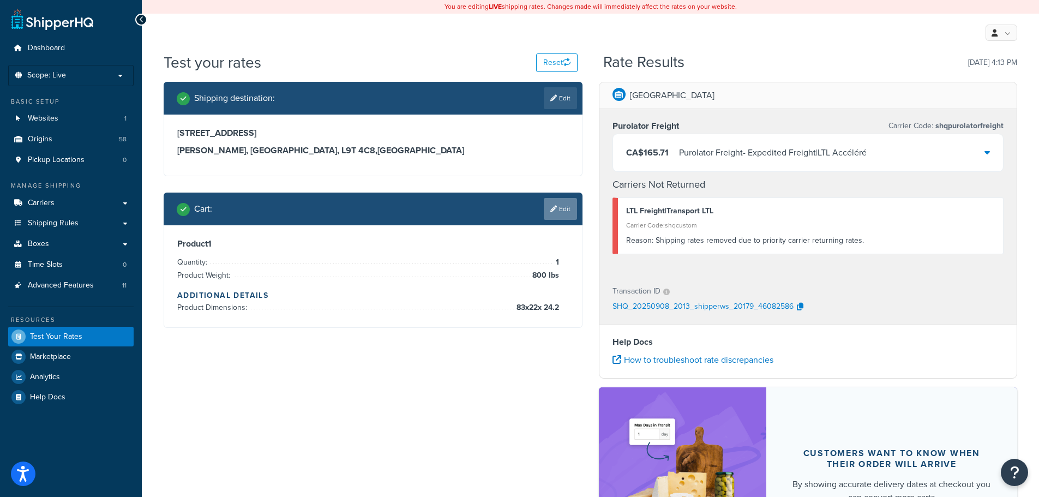
click at [545, 198] on link "Edit" at bounding box center [560, 209] width 33 height 22
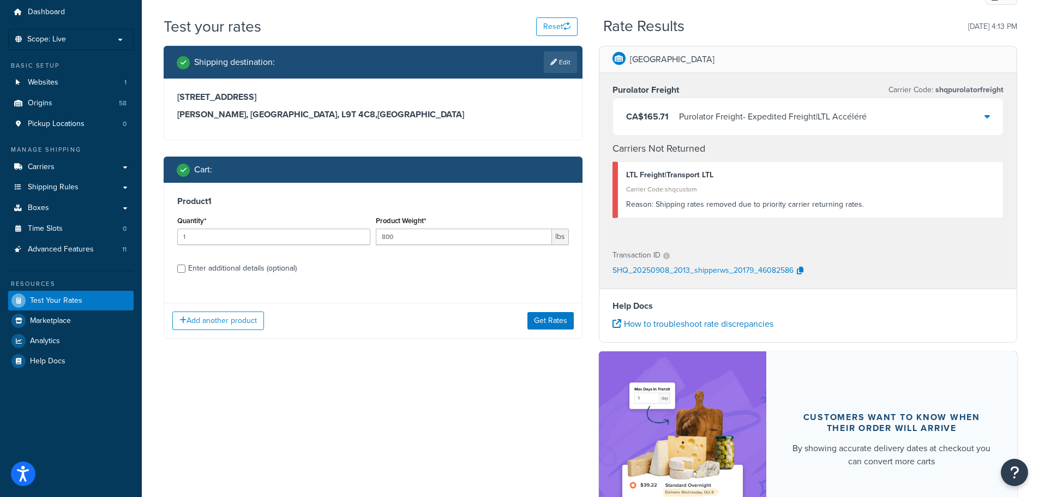
scroll to position [55, 0]
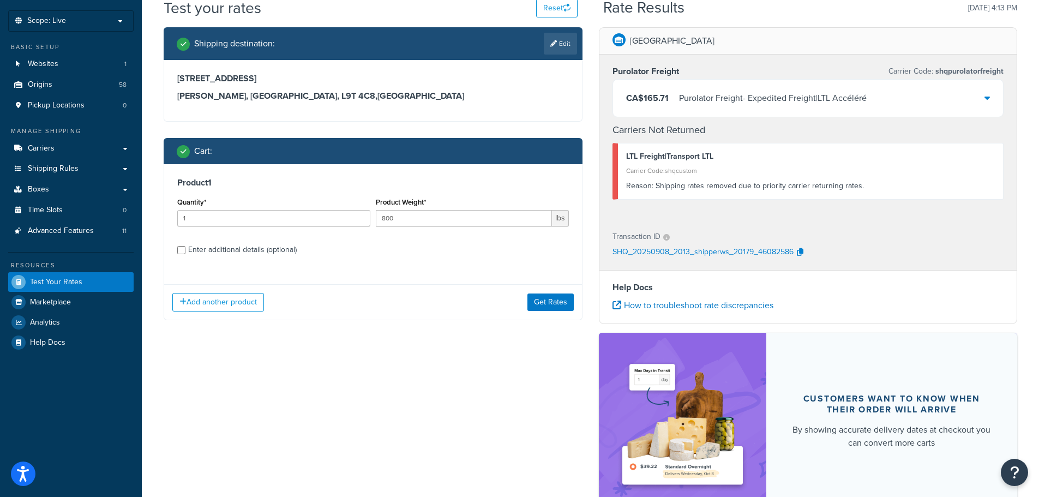
click at [235, 256] on div "Enter additional details (optional)" at bounding box center [242, 249] width 109 height 15
click at [185, 254] on input "Enter additional details (optional)" at bounding box center [181, 250] width 8 height 8
checkbox input "true"
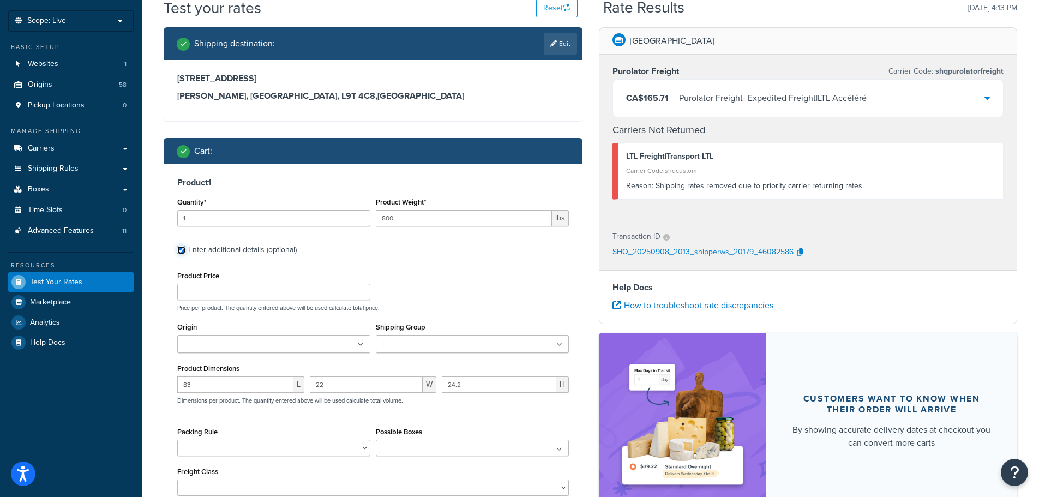
scroll to position [109, 0]
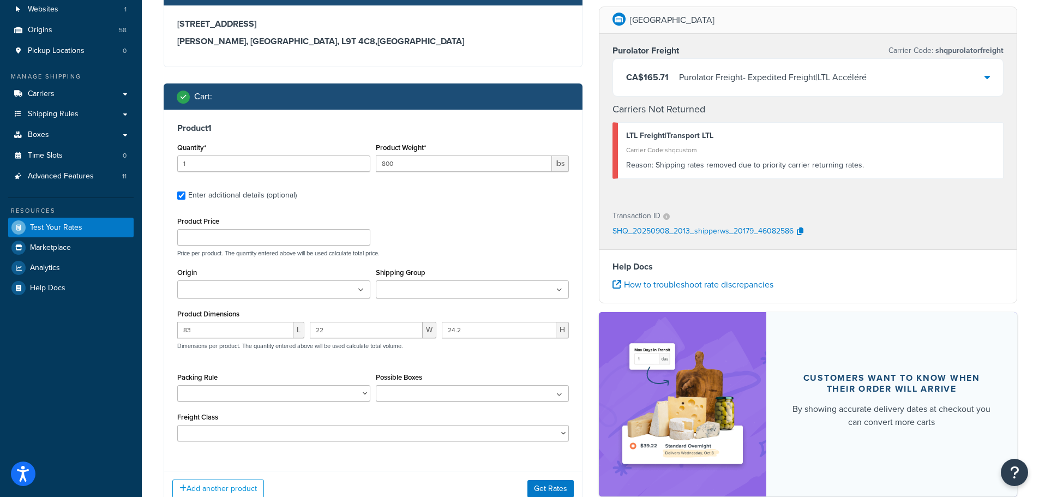
click at [497, 226] on div "Product Price Price per product. The quantity entered above will be used calcul…" at bounding box center [373, 235] width 397 height 43
click at [262, 212] on div "Product 1 Quantity* 1 Product Weight* 800 lbs Enter additional details (optiona…" at bounding box center [373, 286] width 418 height 353
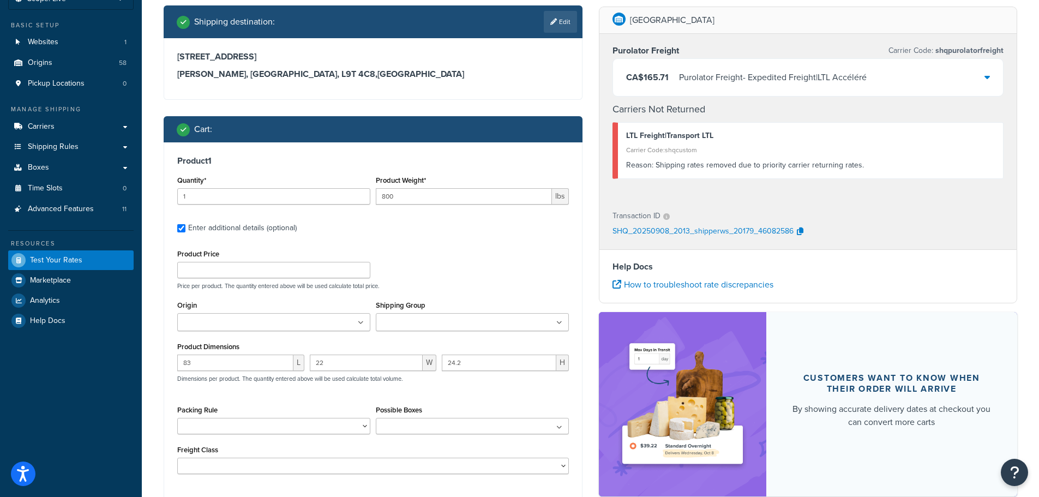
scroll to position [0, 0]
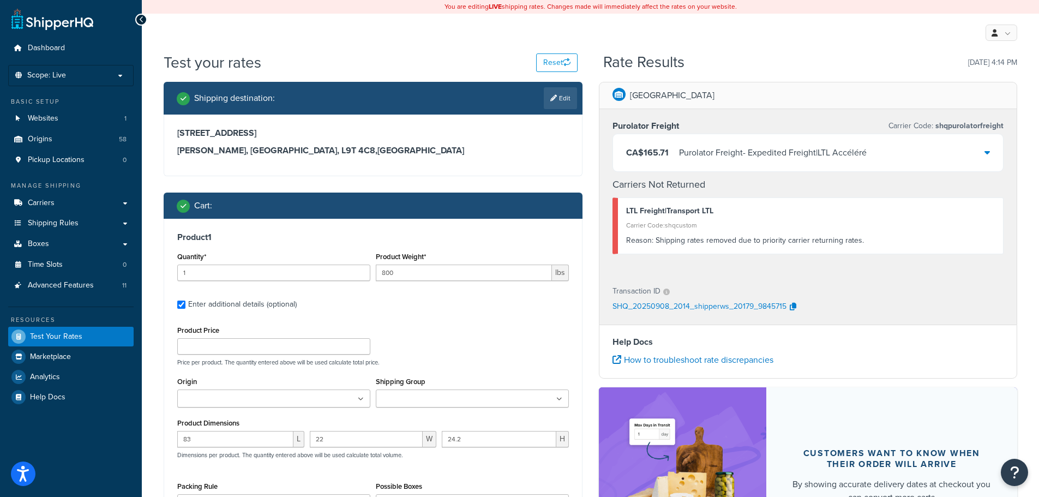
click at [583, 199] on div "Shipping destination : Edit [STREET_ADDRESS][PERSON_NAME] Cart : Product 1 Quan…" at bounding box center [372, 357] width 435 height 550
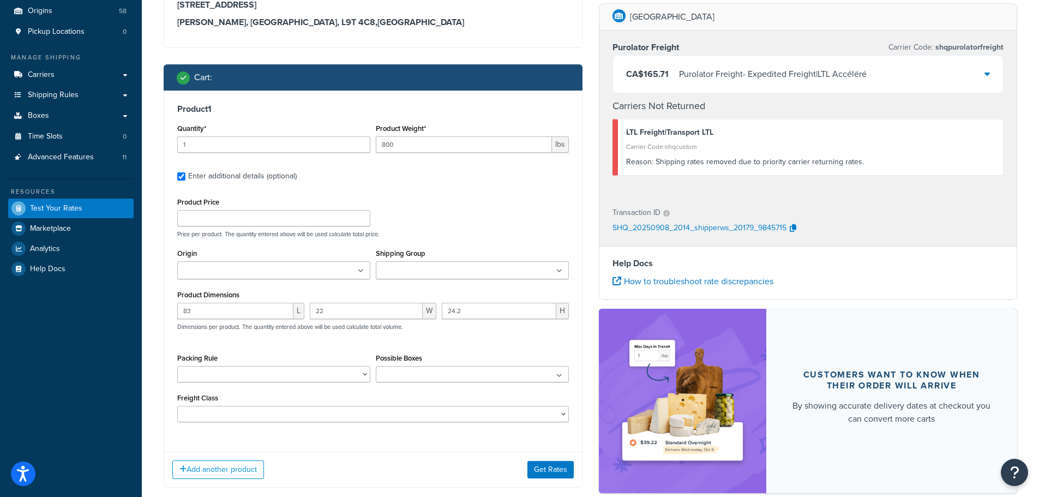
scroll to position [109, 0]
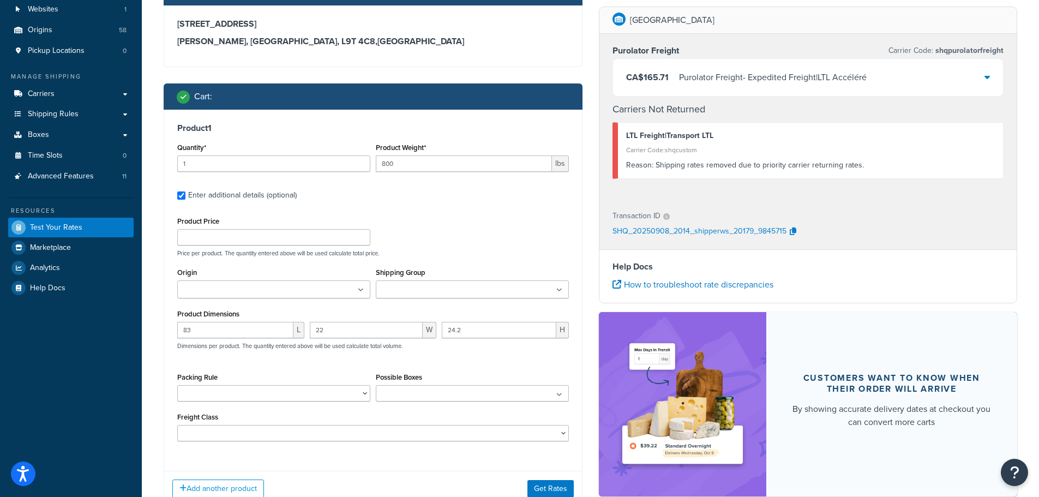
click at [251, 253] on p "Price per product. The quantity entered above will be used calculate total pric…" at bounding box center [373, 253] width 397 height 8
click at [254, 239] on input "Product Price" at bounding box center [273, 237] width 193 height 16
type input "0"
click at [552, 485] on button "Get Rates" at bounding box center [550, 488] width 46 height 17
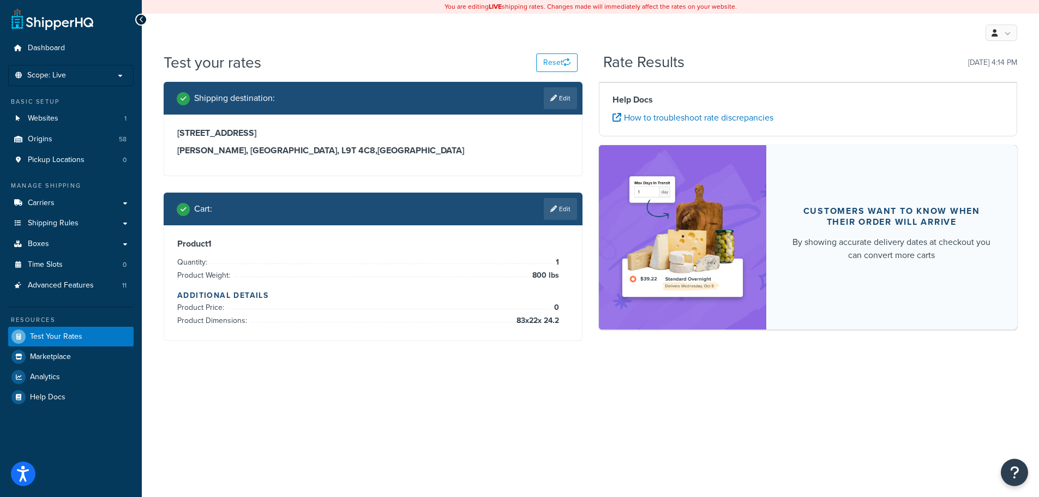
scroll to position [0, 0]
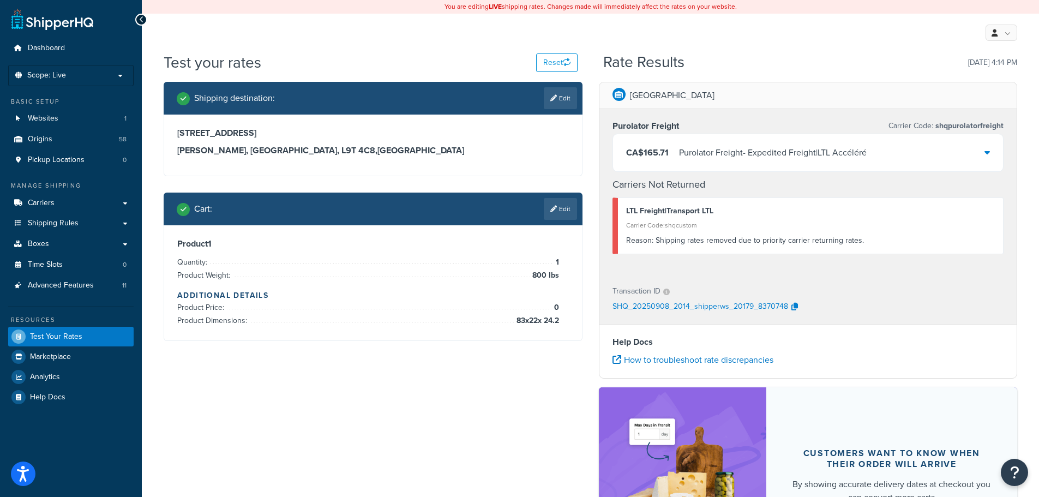
click at [589, 205] on div "Shipping destination : Edit [STREET_ADDRESS][PERSON_NAME] Cart : Edit Product 1…" at bounding box center [372, 219] width 435 height 275
click at [595, 154] on div "Burlington Purolator Freight Carrier Code: shqpurolatorfreight [GEOGRAPHIC_DATA…" at bounding box center [808, 332] width 435 height 501
click at [774, 139] on div "CA$165.71 Purolator Freight - Expedited Freight|LTL Accéléré" at bounding box center [808, 152] width 391 height 37
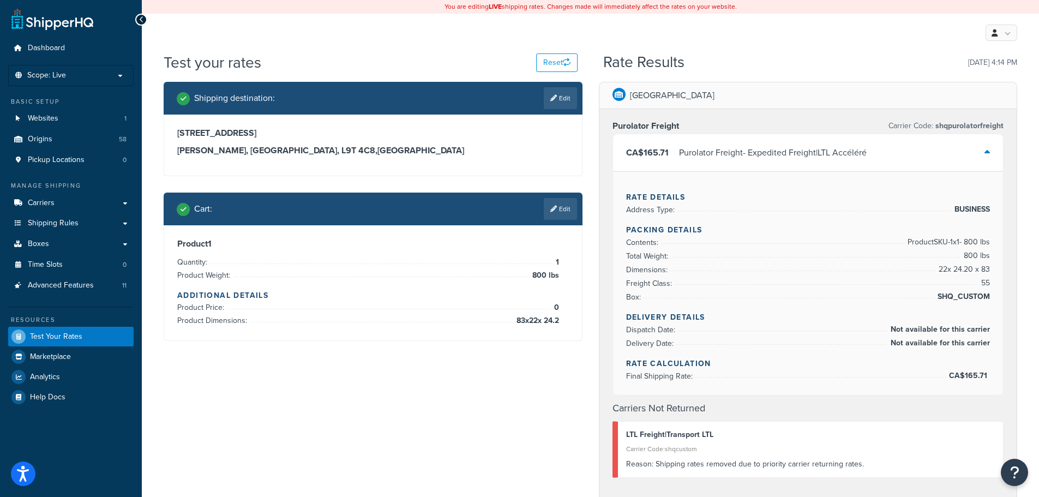
click at [729, 149] on div "Purolator Freight - Expedited Freight|LTL Accéléré" at bounding box center [773, 152] width 188 height 15
